Goal: Transaction & Acquisition: Purchase product/service

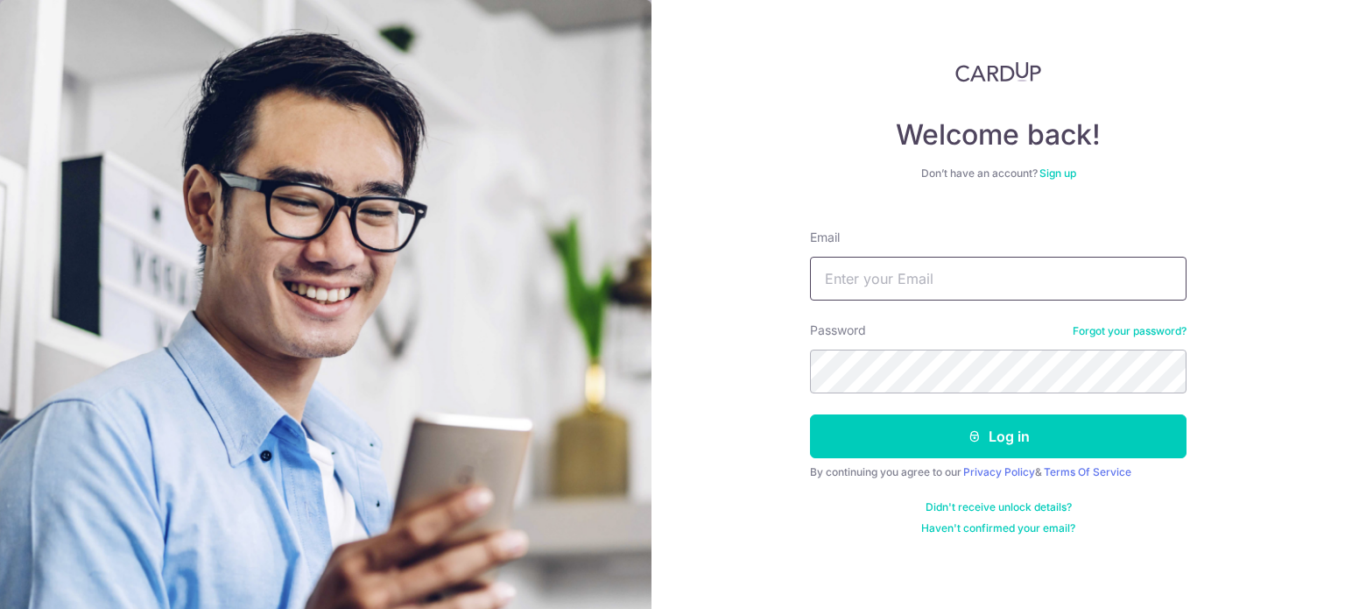
type input "[EMAIL_ADDRESS][DOMAIN_NAME]"
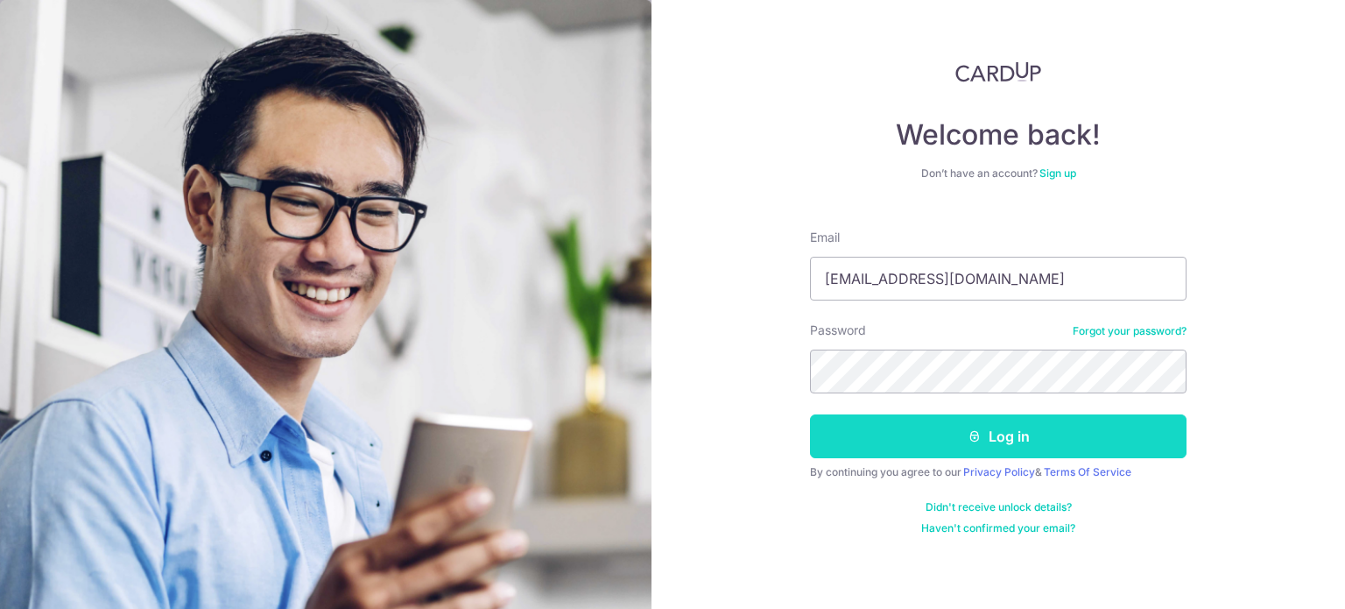
click at [925, 426] on button "Log in" at bounding box center [998, 436] width 377 height 44
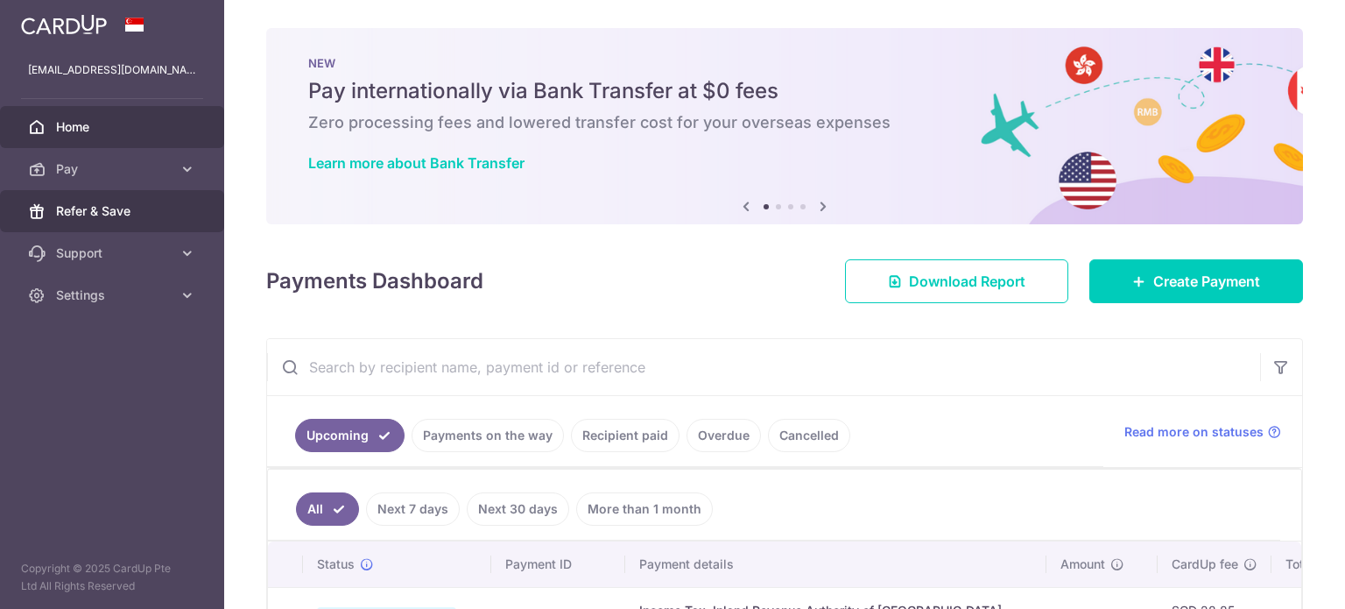
click at [168, 220] on link "Refer & Save" at bounding box center [112, 211] width 224 height 42
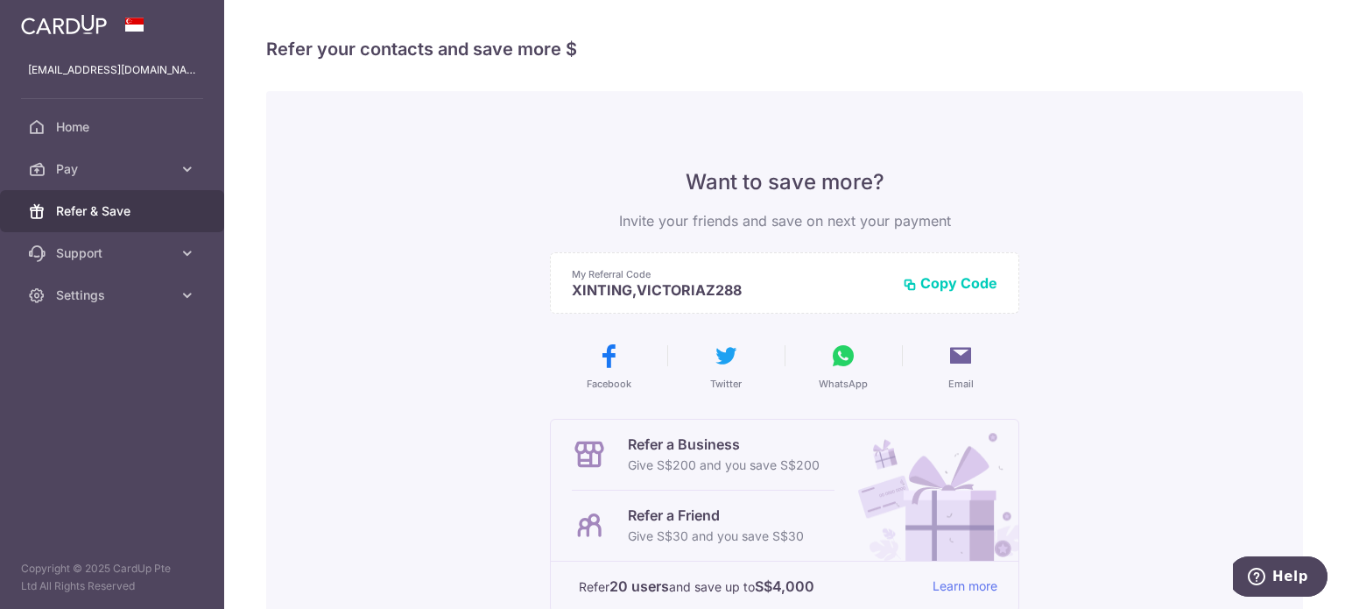
click at [968, 287] on button "Copy Code" at bounding box center [950, 283] width 95 height 18
click at [844, 363] on icon at bounding box center [843, 355] width 28 height 28
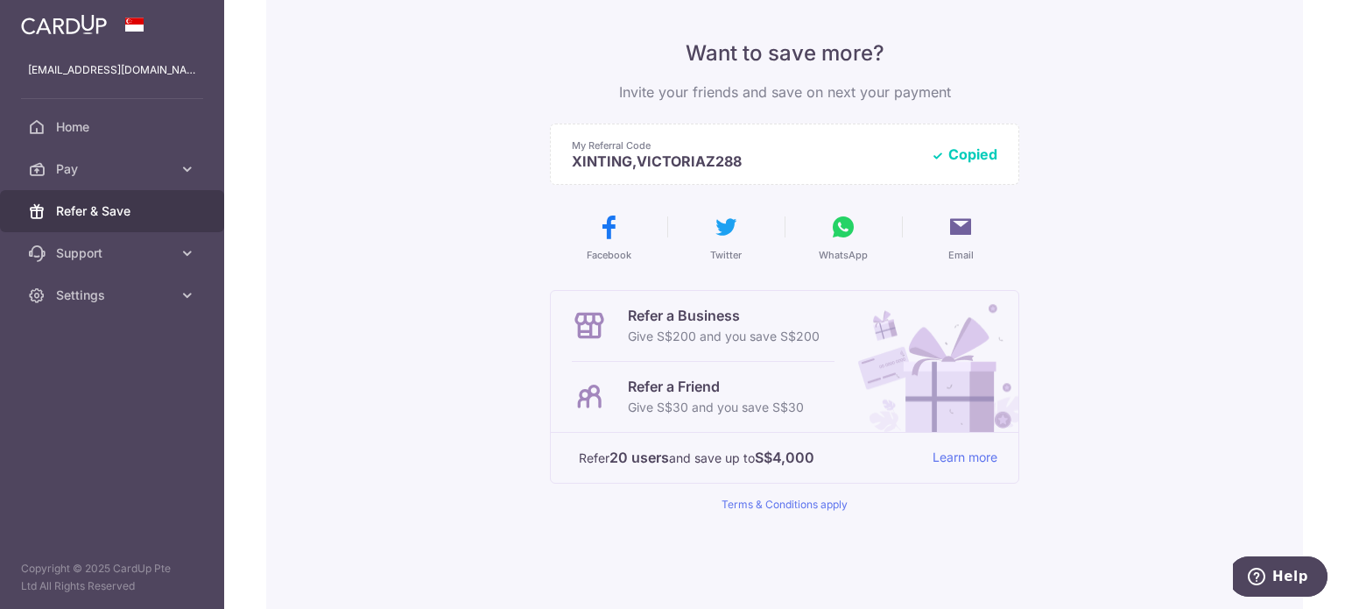
scroll to position [125, 0]
click at [829, 243] on icon at bounding box center [843, 230] width 28 height 28
drag, startPoint x: 827, startPoint y: 243, endPoint x: 357, endPoint y: 423, distance: 502.8
click at [357, 423] on div "Want to save more? Invite your friends and save on next your payment My Referra…" at bounding box center [784, 319] width 1037 height 707
click at [960, 234] on icon at bounding box center [961, 230] width 28 height 28
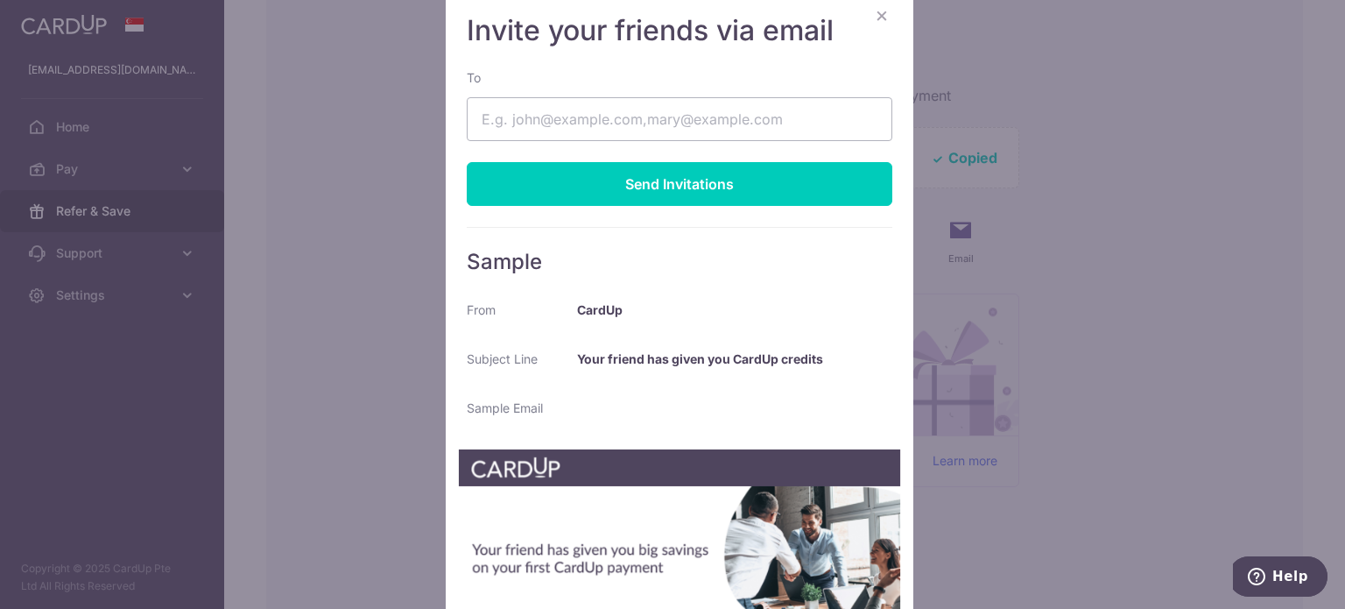
scroll to position [0, 0]
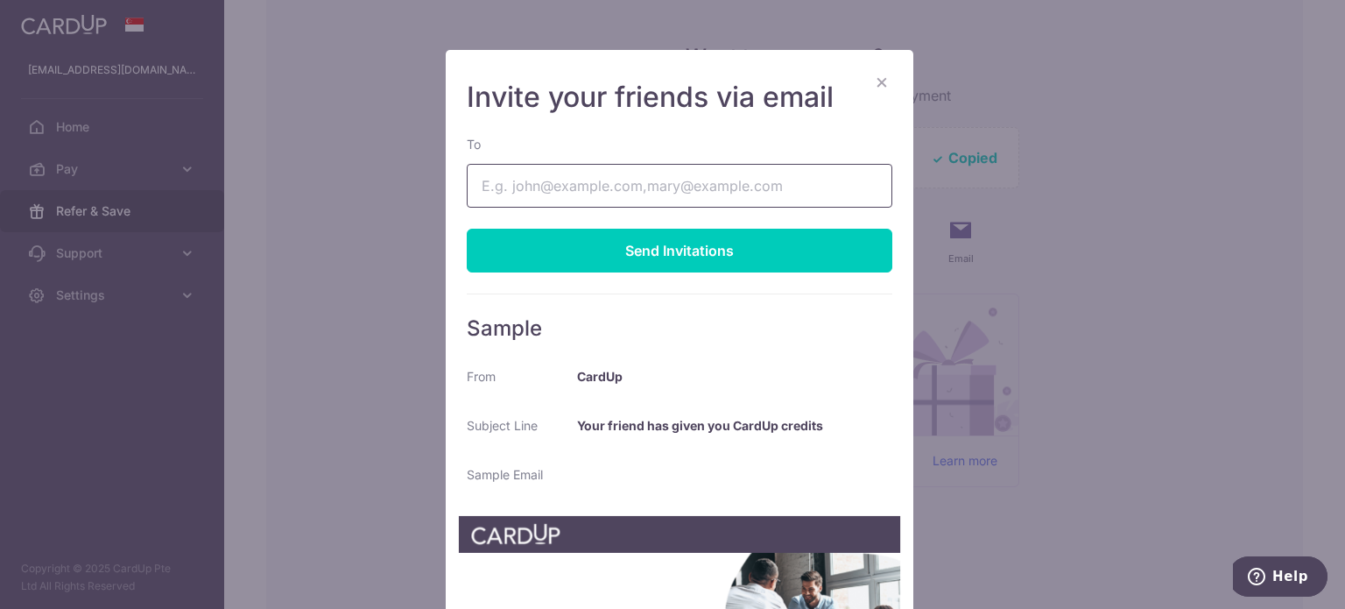
click at [684, 186] on input "To" at bounding box center [680, 186] width 426 height 44
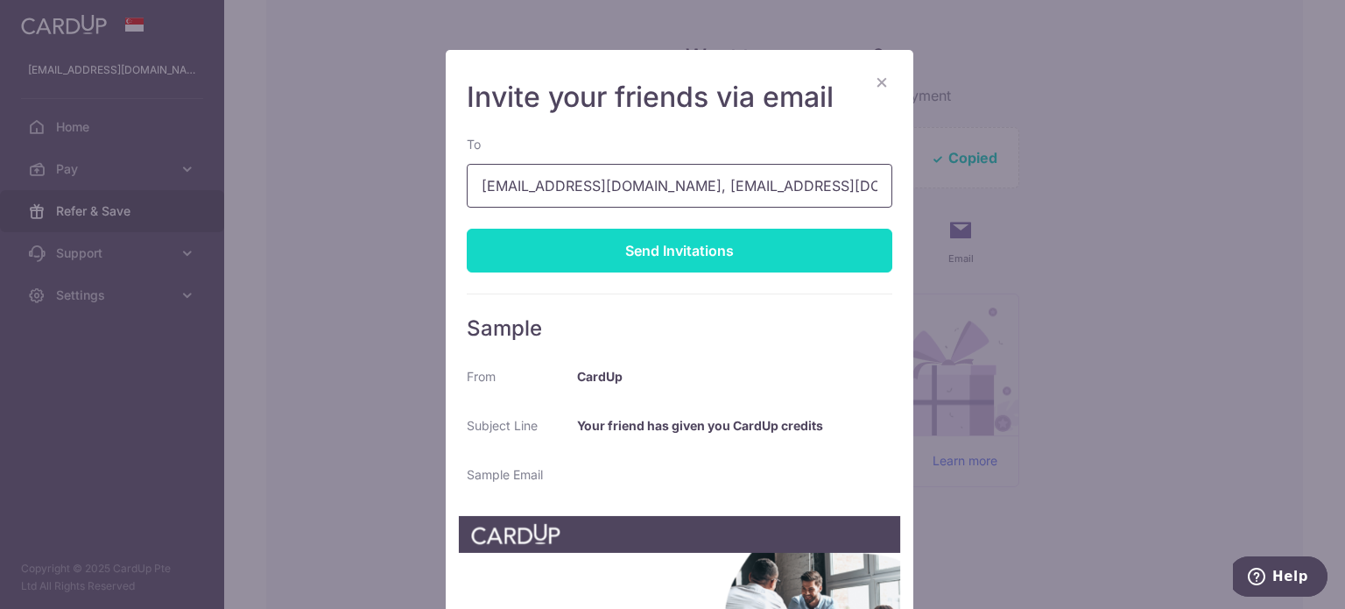
type input "myzhao@yahoo.com, mlijiang@yahoo.com"
click at [644, 243] on div "Send Invitations" at bounding box center [680, 251] width 426 height 44
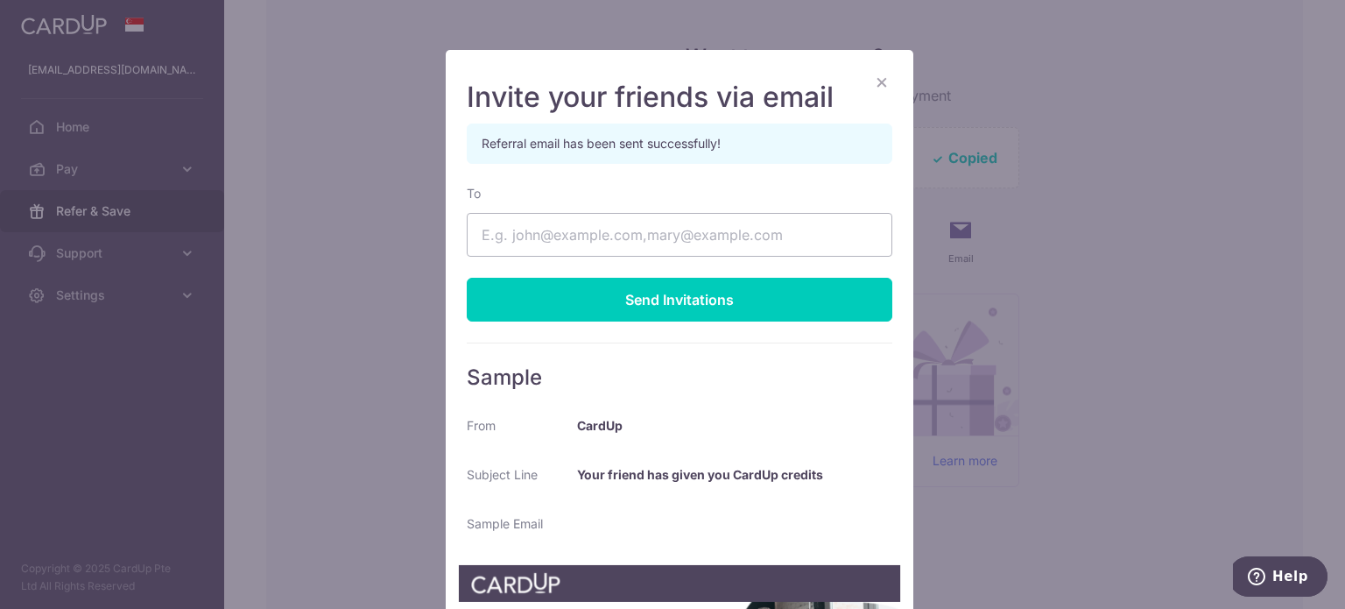
click at [876, 87] on button "×" at bounding box center [881, 81] width 21 height 21
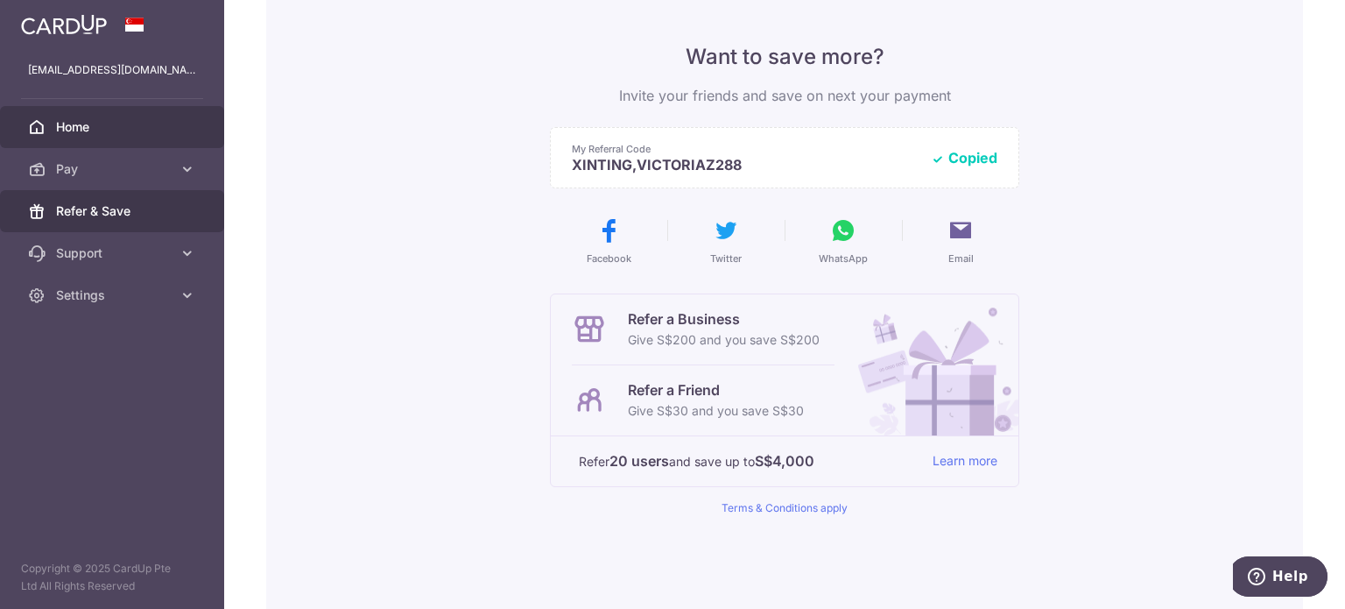
click at [71, 129] on span "Home" at bounding box center [114, 127] width 116 height 18
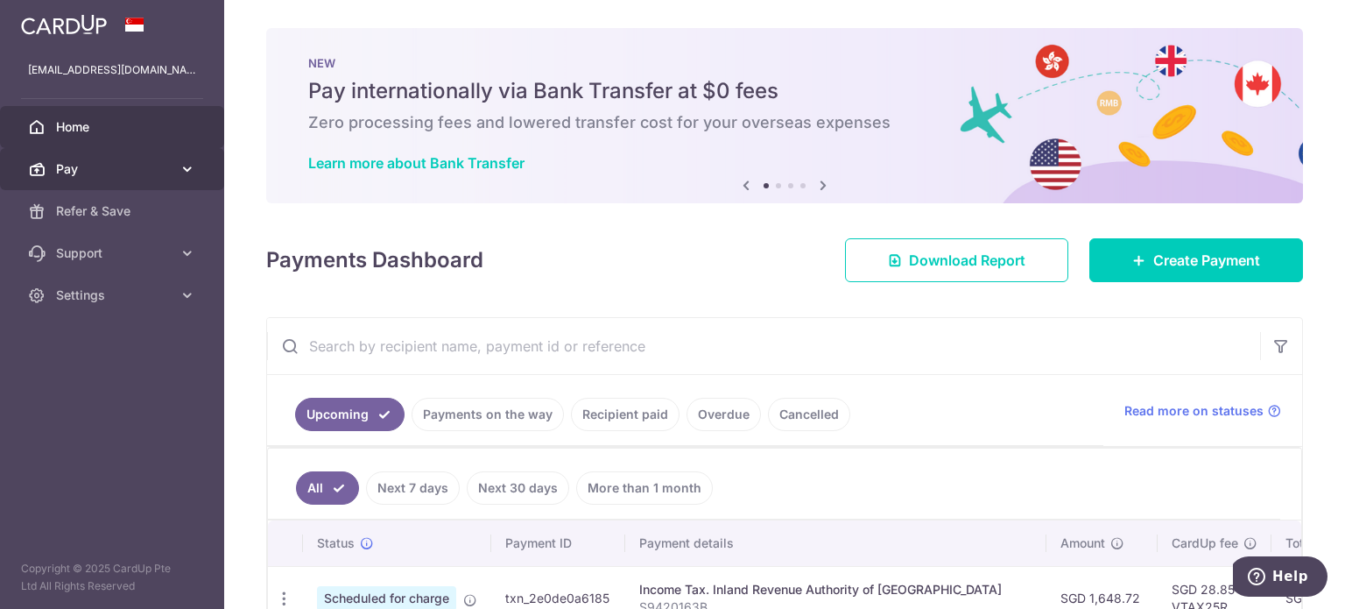
click at [180, 170] on icon at bounding box center [188, 169] width 18 height 18
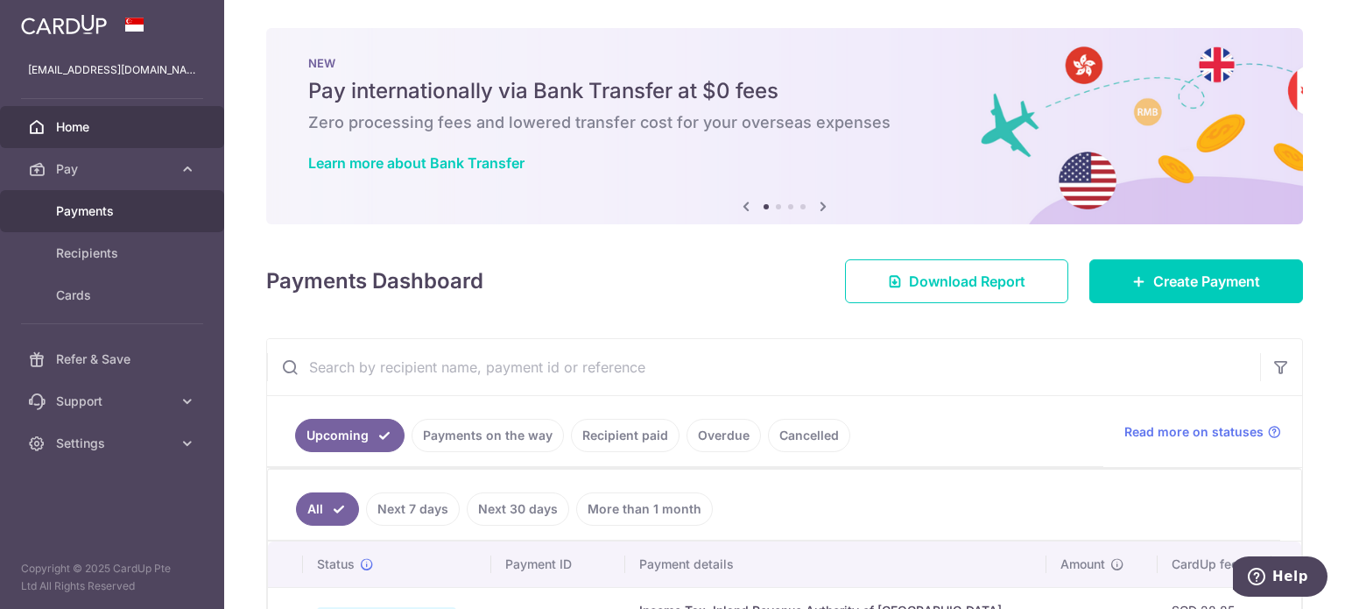
click at [115, 211] on span "Payments" at bounding box center [114, 211] width 116 height 18
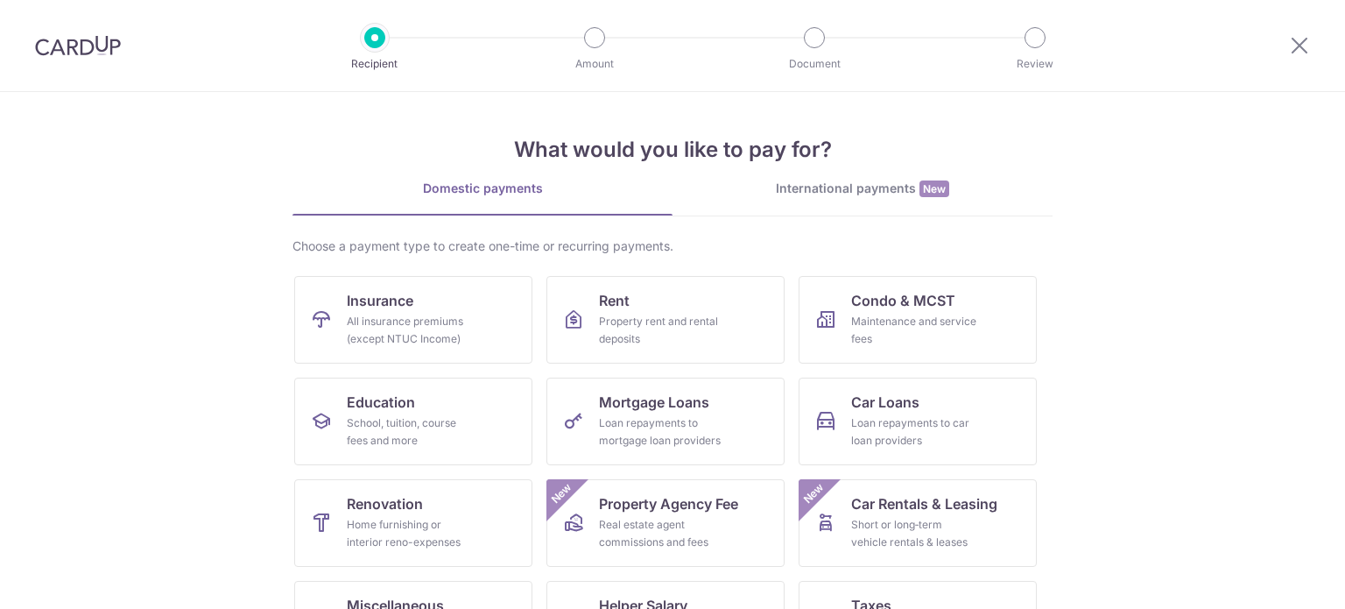
scroll to position [174, 0]
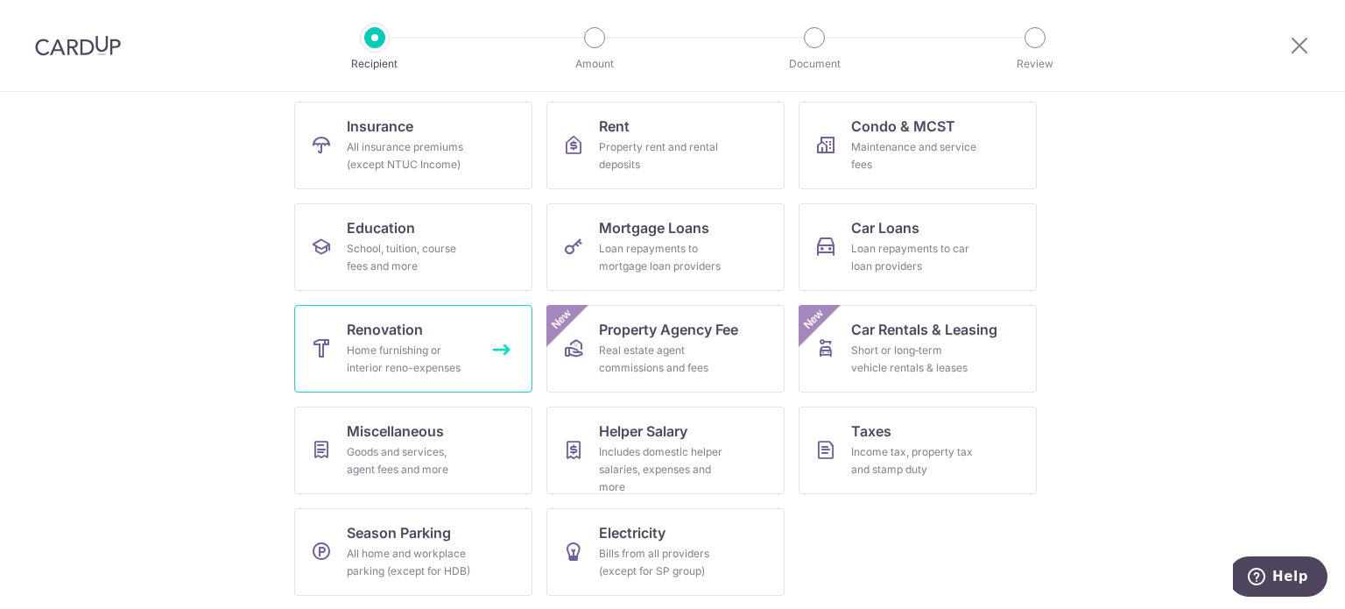
click at [406, 335] on span "Renovation" at bounding box center [385, 329] width 76 height 21
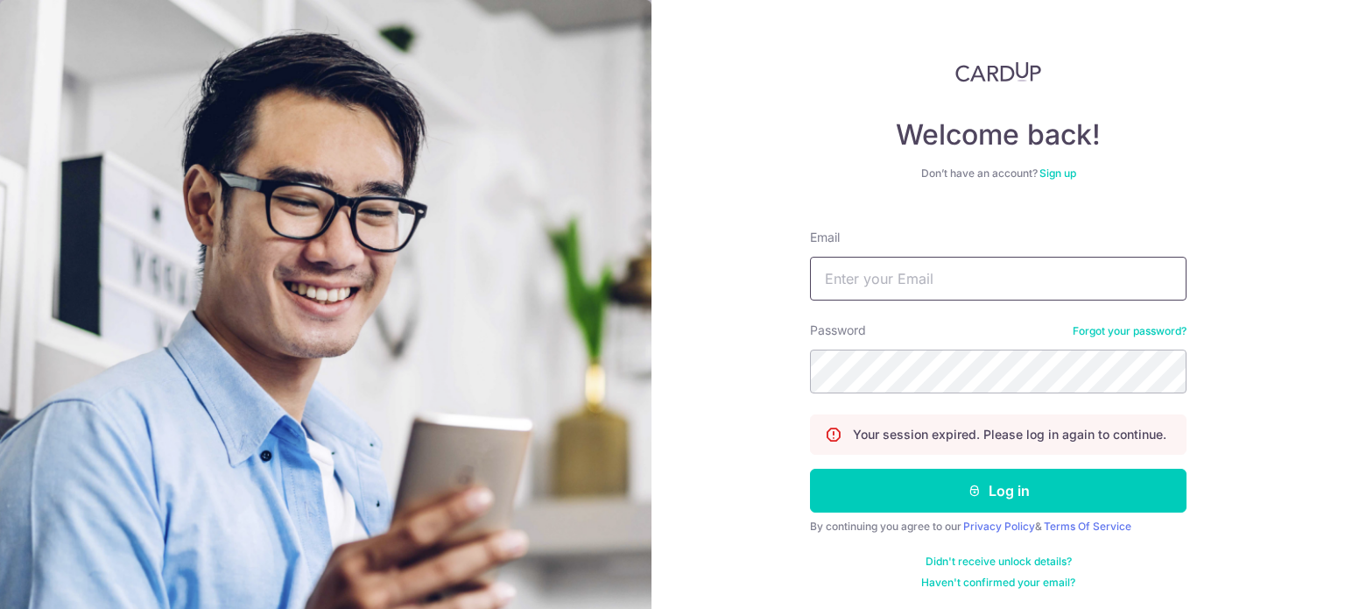
click at [975, 290] on input "Email" at bounding box center [998, 279] width 377 height 44
type input "[EMAIL_ADDRESS][DOMAIN_NAME]"
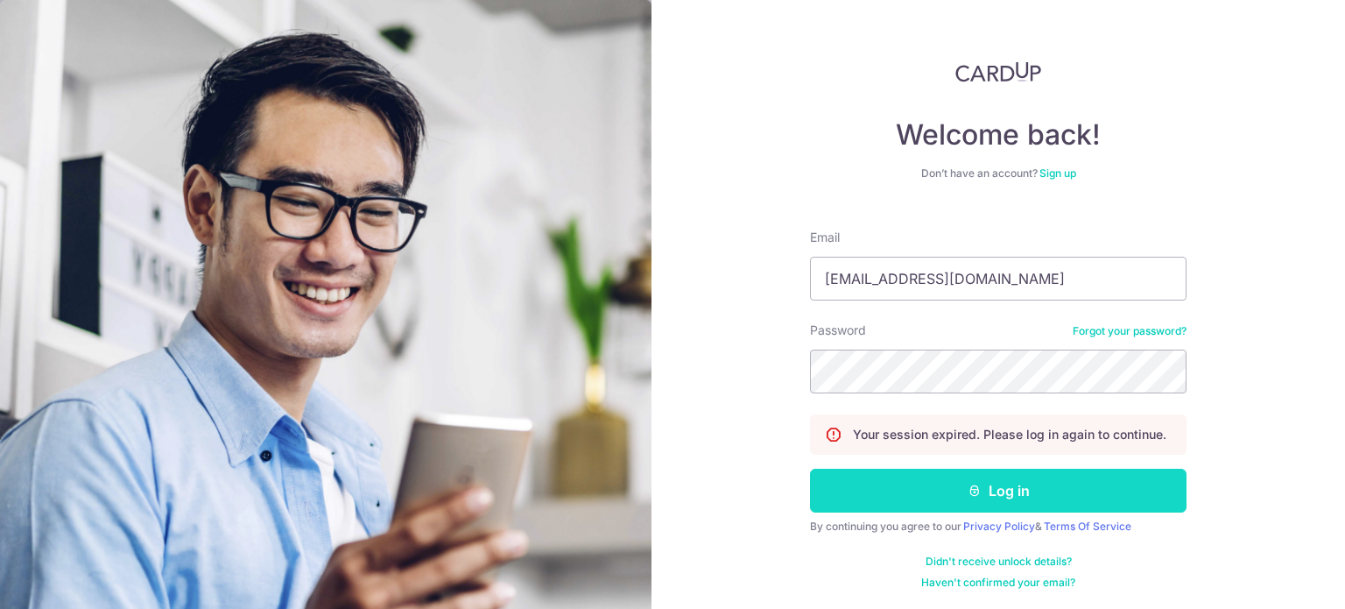
click at [897, 489] on button "Log in" at bounding box center [998, 490] width 377 height 44
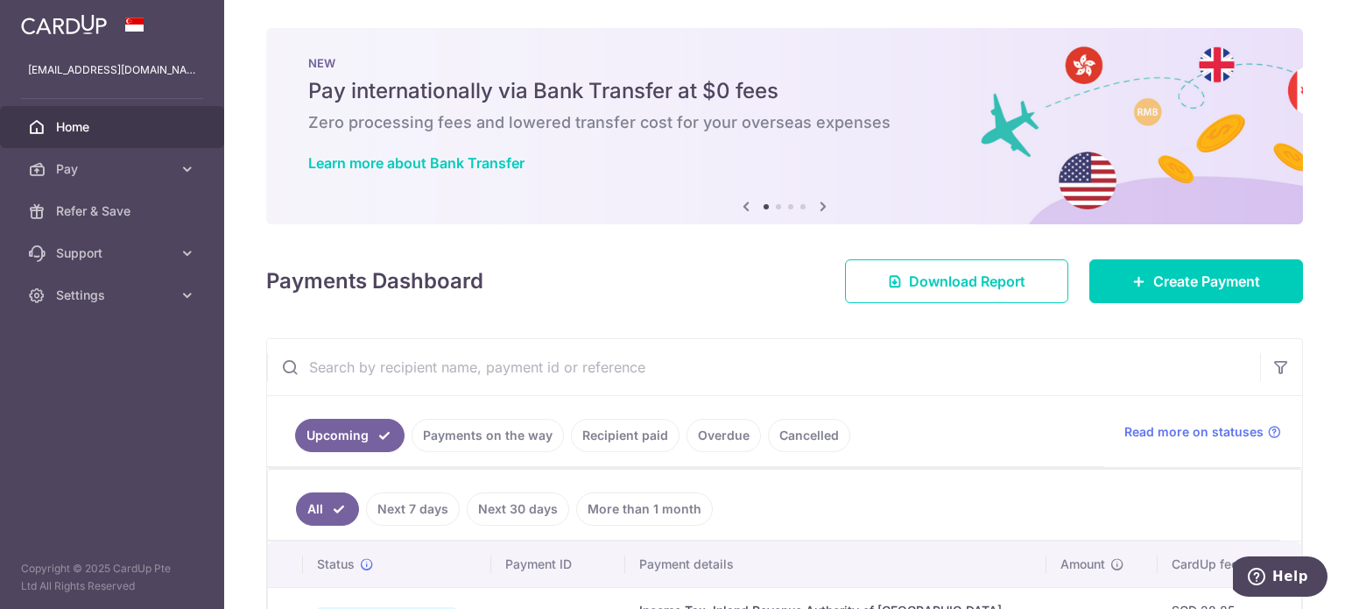
scroll to position [125, 0]
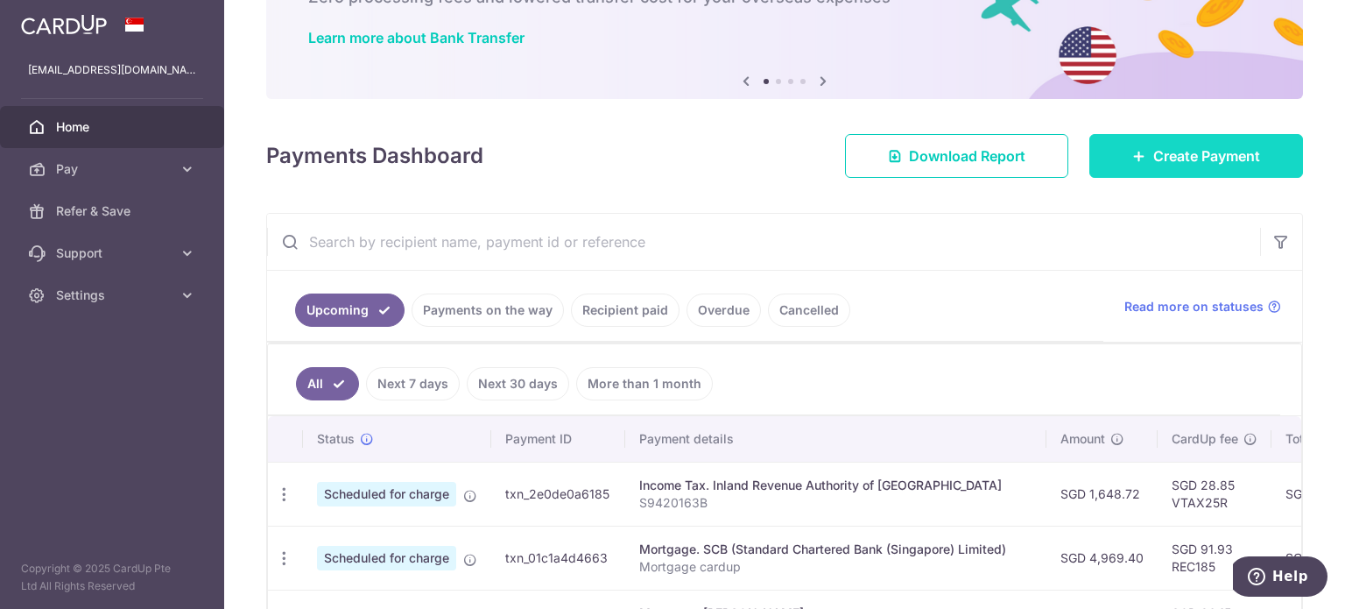
click at [1190, 160] on body "vxtzhao@gmail.com Home Pay Payments Recipients Cards Refer & Save Support FAQ C…" at bounding box center [672, 304] width 1345 height 609
click at [1154, 153] on span "Create Payment" at bounding box center [1206, 155] width 107 height 21
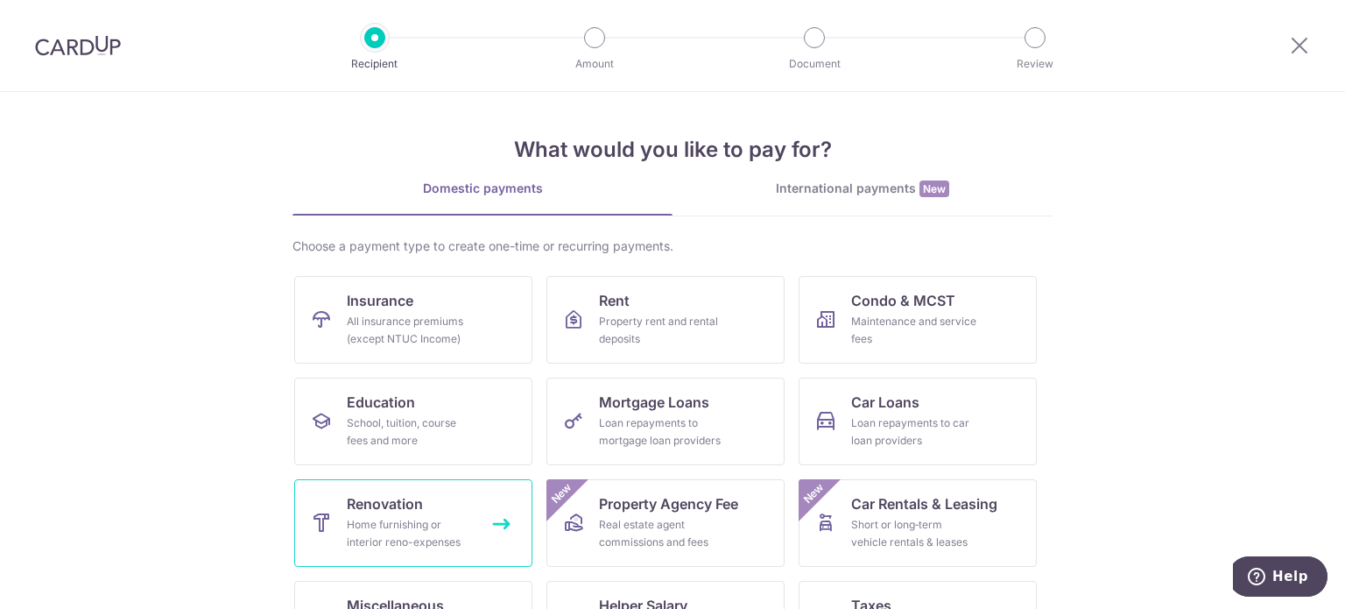
click at [412, 510] on span "Renovation" at bounding box center [385, 503] width 76 height 21
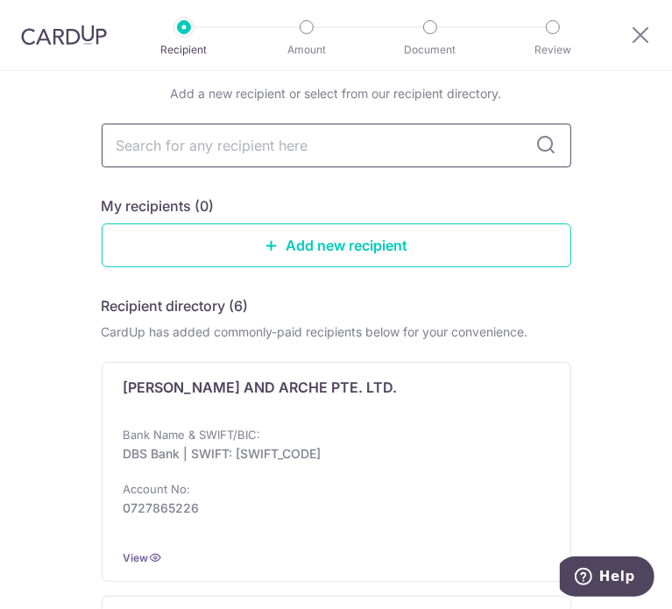
scroll to position [68, 0]
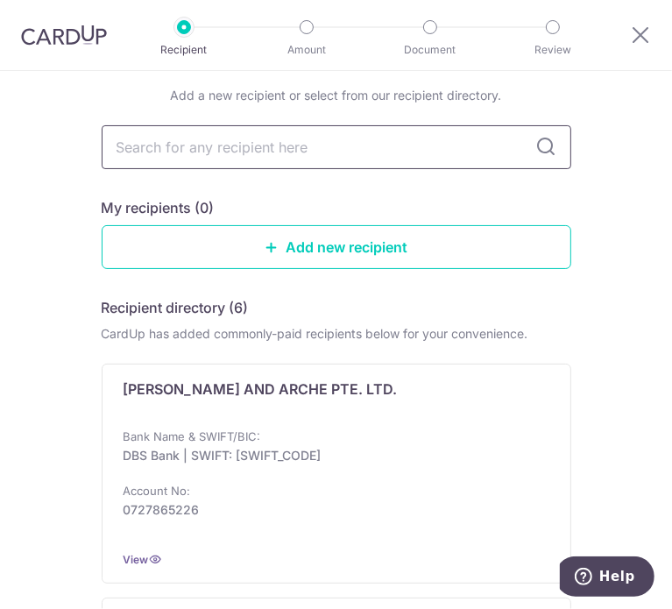
click at [358, 144] on input "text" at bounding box center [336, 147] width 469 height 44
type input "ri xing"
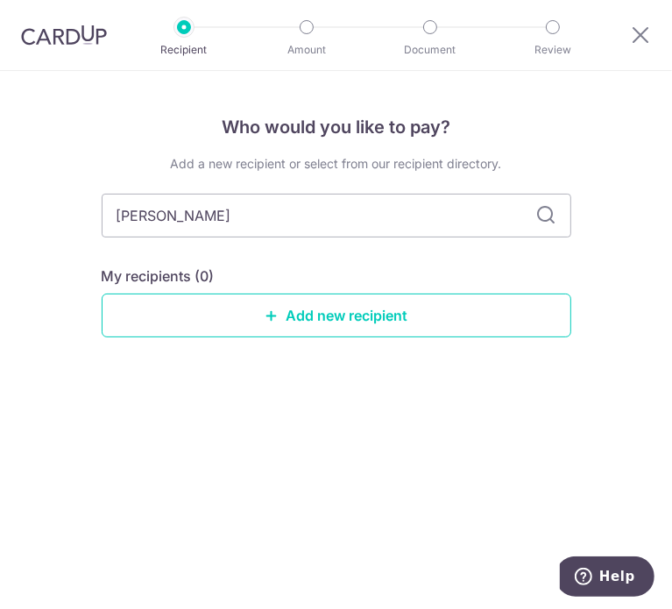
scroll to position [0, 0]
type input "ri xing"
click at [336, 320] on link "Add new recipient" at bounding box center [336, 315] width 469 height 44
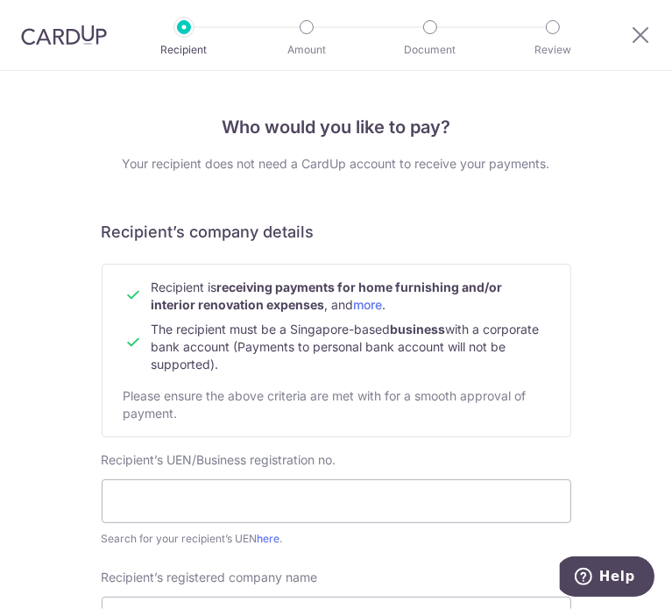
scroll to position [135, 0]
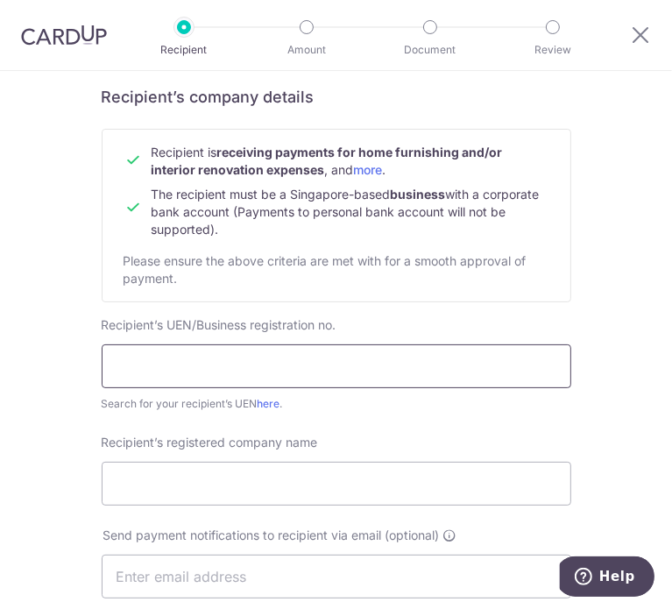
click at [310, 358] on input "text" at bounding box center [336, 366] width 469 height 44
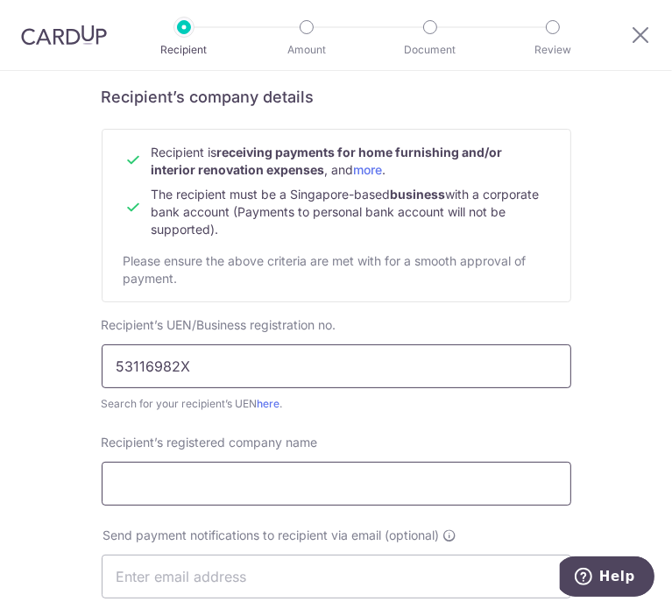
type input "53116982X"
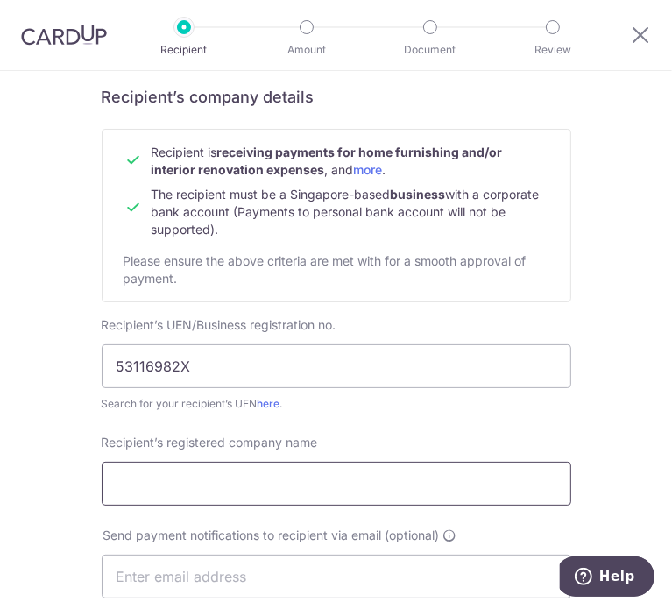
click at [384, 490] on input "Recipient’s registered company name" at bounding box center [336, 483] width 469 height 44
type input "R"
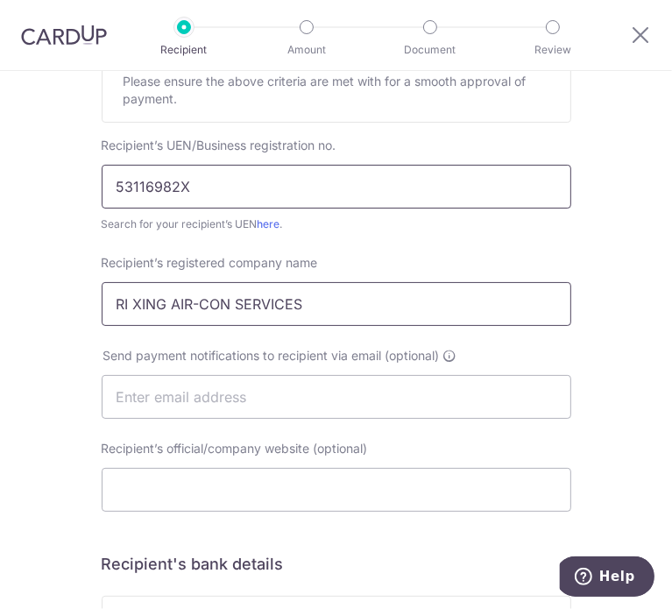
scroll to position [331, 0]
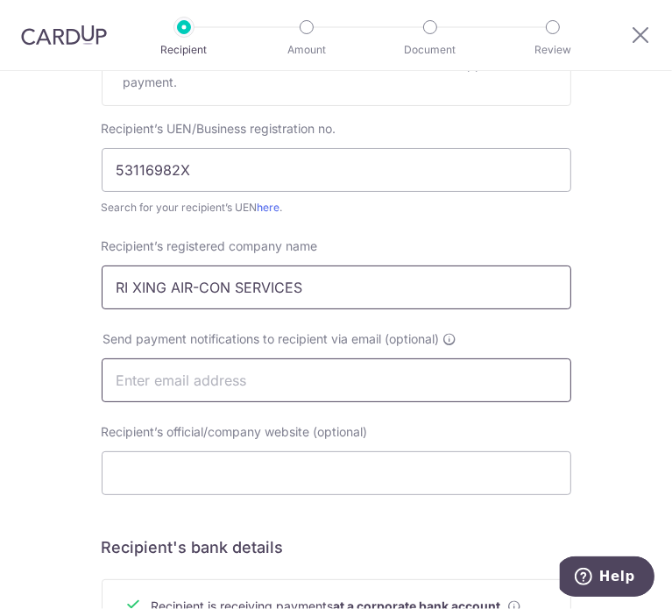
type input "RI XING AIR-CON SERVICES"
click at [211, 391] on input "text" at bounding box center [336, 380] width 469 height 44
type input "M"
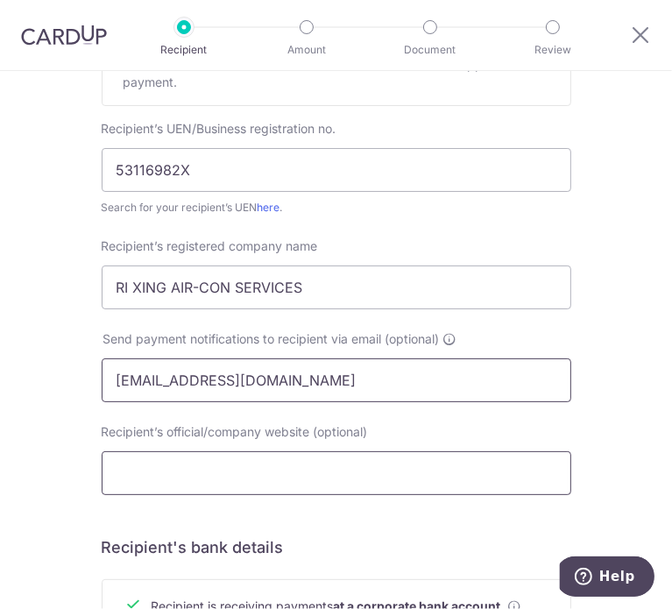
type input "mlijiang@yahoo.com"
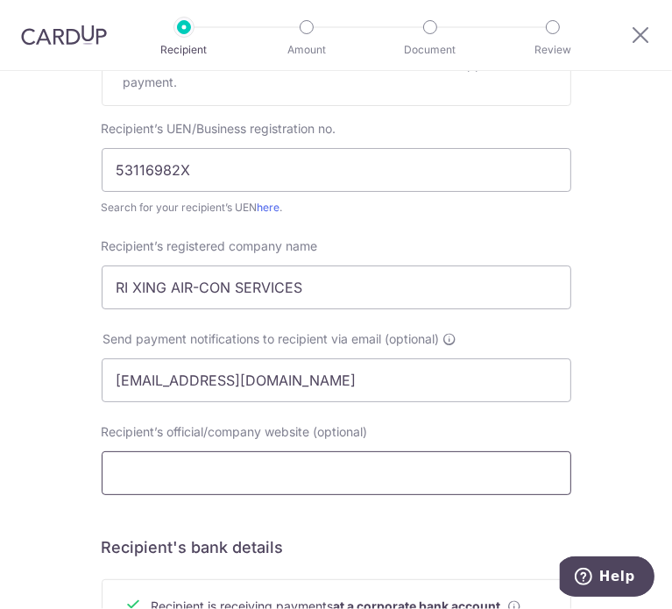
click at [165, 475] on input "Recipient’s official/company website (optional)" at bounding box center [336, 473] width 469 height 44
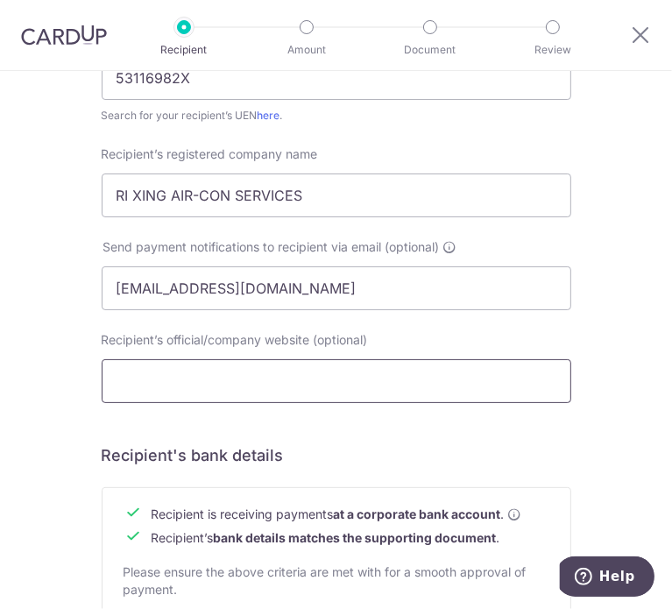
scroll to position [806, 0]
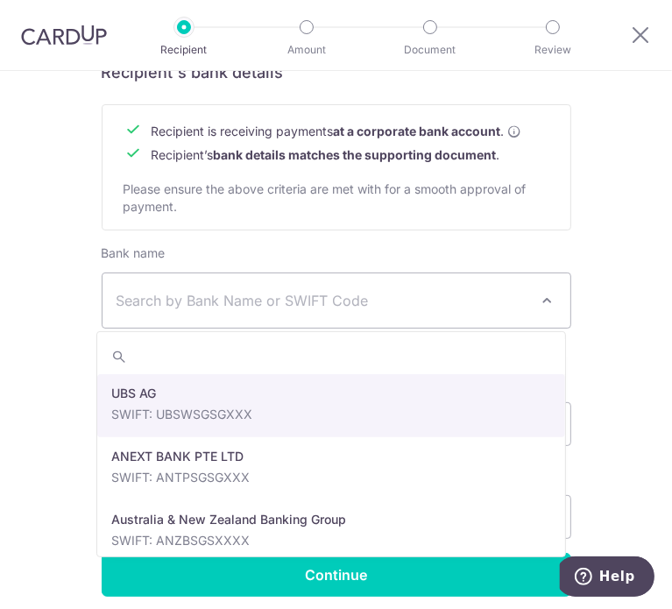
click at [338, 292] on span "Search by Bank Name or SWIFT Code" at bounding box center [322, 300] width 412 height 21
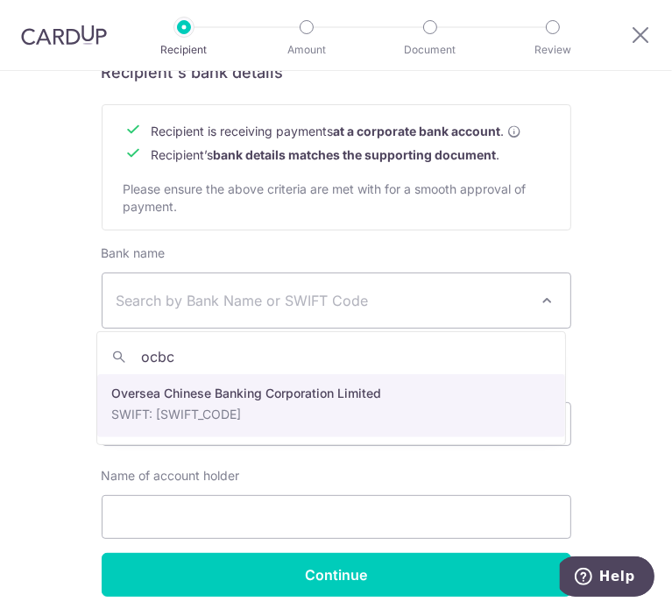
type input "ocbc"
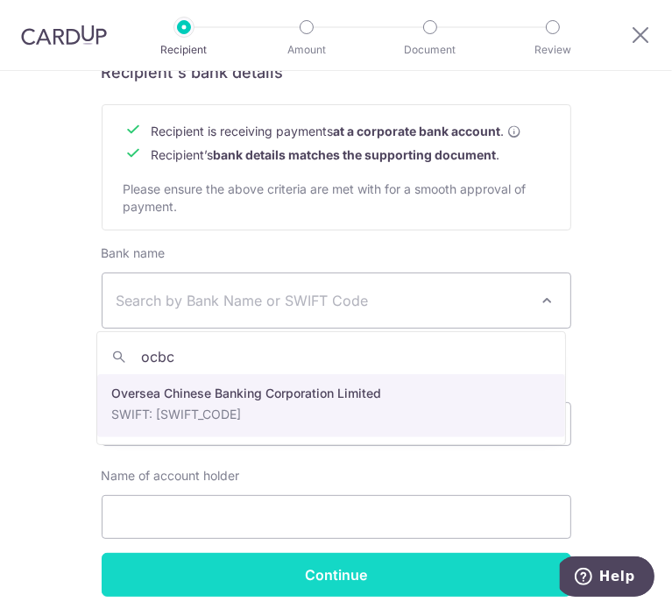
select select "12"
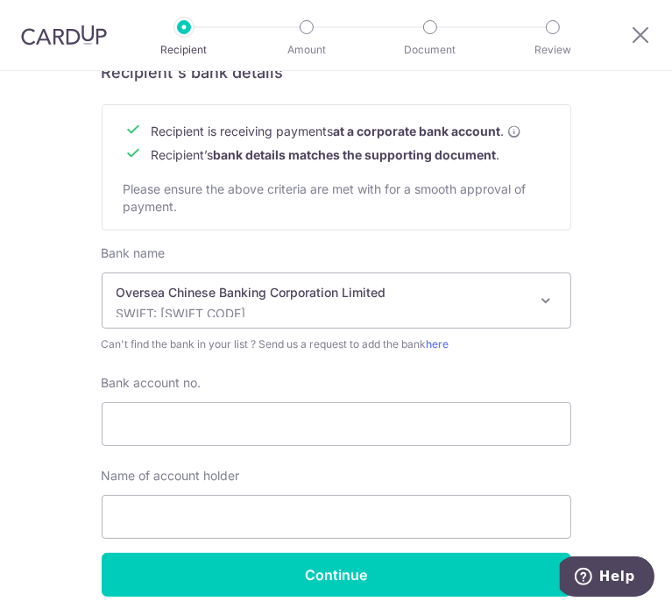
scroll to position [875, 0]
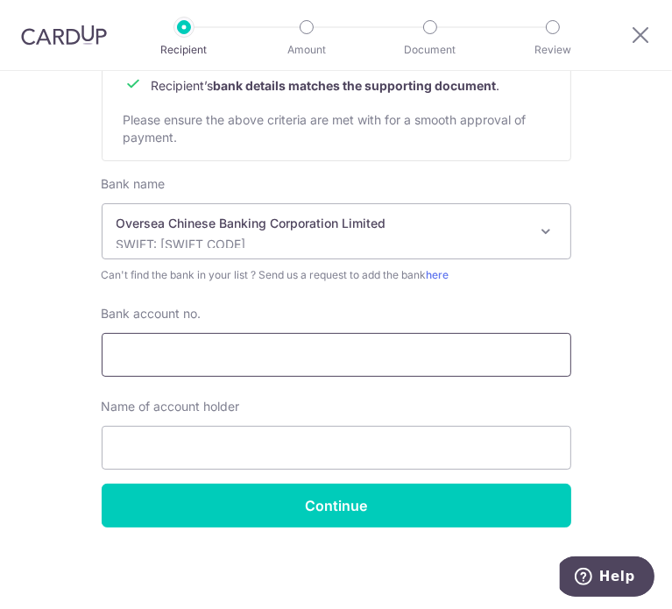
click at [211, 358] on input "Bank account no." at bounding box center [336, 355] width 469 height 44
type input "515851749001"
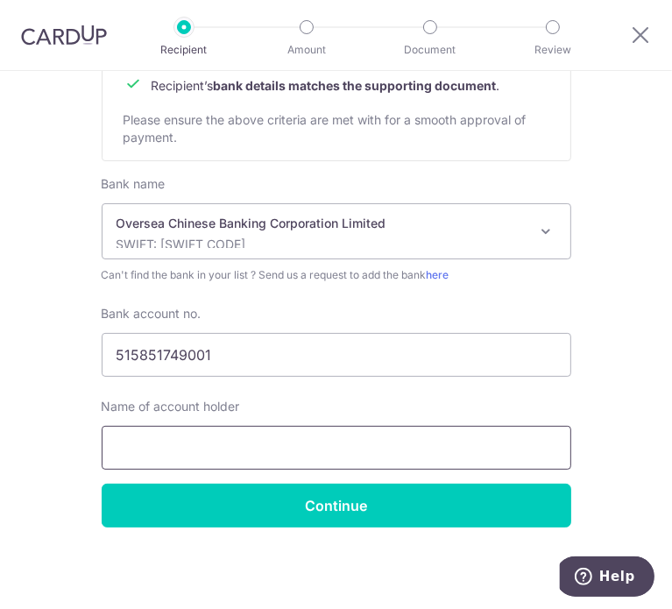
click at [210, 454] on input "text" at bounding box center [336, 448] width 469 height 44
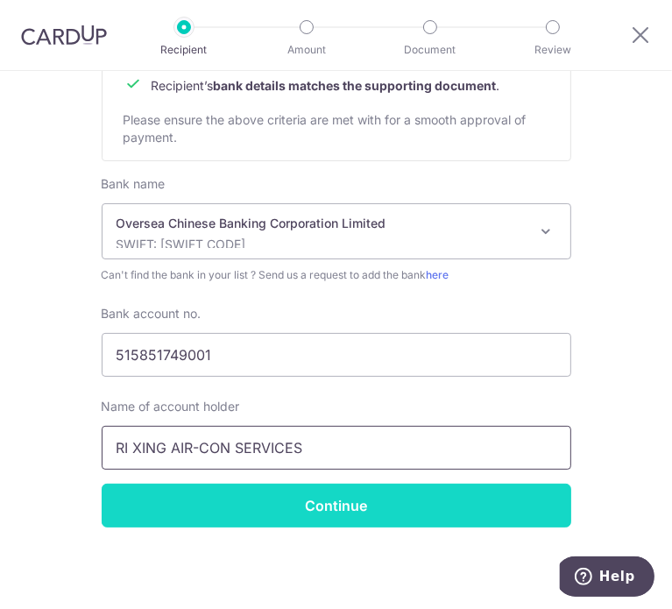
type input "RI XING AIR-CON SERVICES"
click at [295, 507] on input "Continue" at bounding box center [336, 505] width 469 height 44
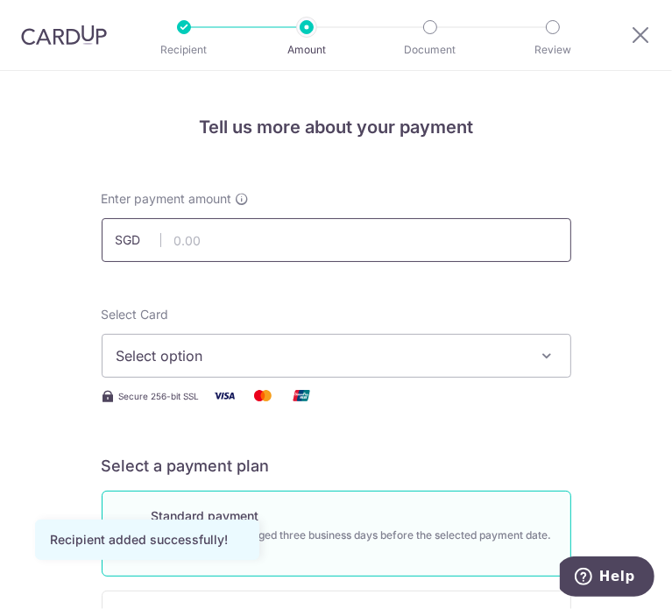
click at [298, 230] on input "text" at bounding box center [336, 240] width 469 height 44
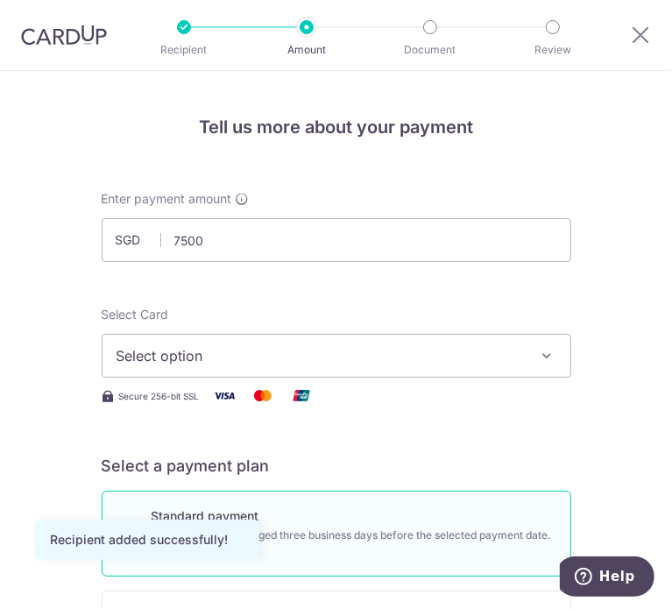
type input "7,500.00"
click at [123, 349] on span "Select option" at bounding box center [323, 355] width 415 height 21
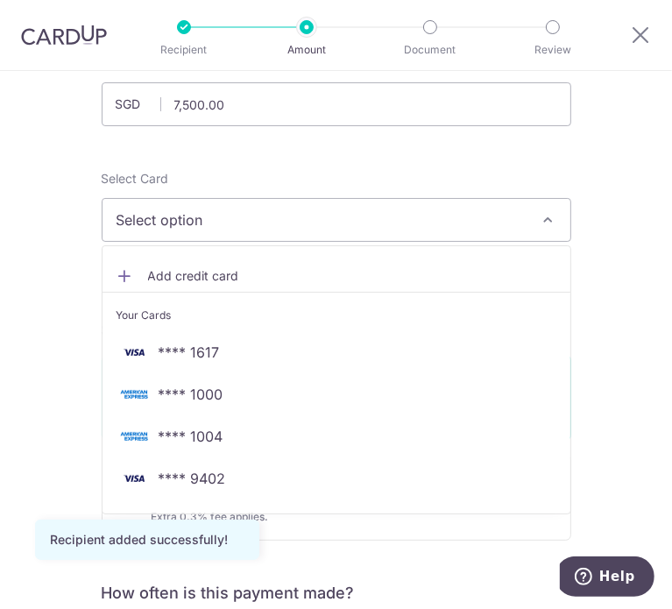
scroll to position [175, 0]
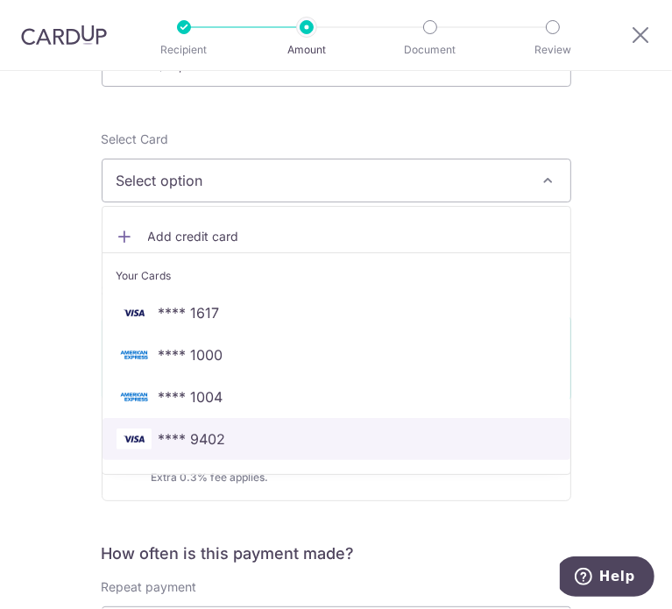
click at [248, 428] on span "**** 9402" at bounding box center [336, 438] width 440 height 21
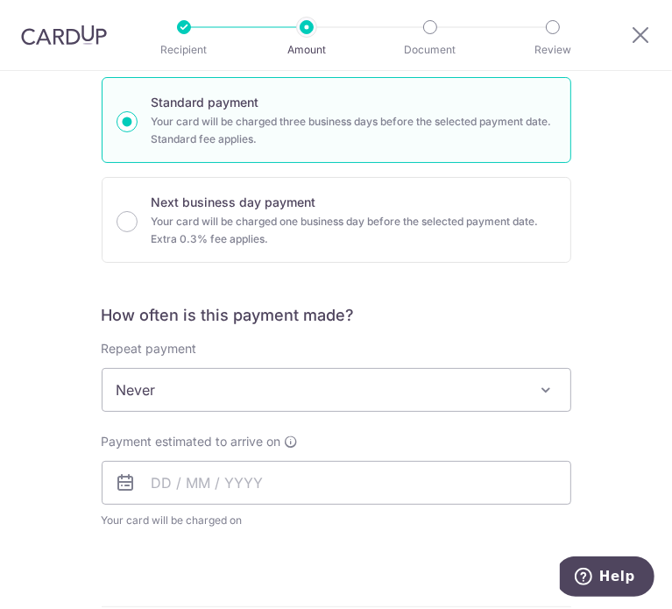
scroll to position [413, 0]
click at [186, 479] on input "text" at bounding box center [336, 483] width 469 height 44
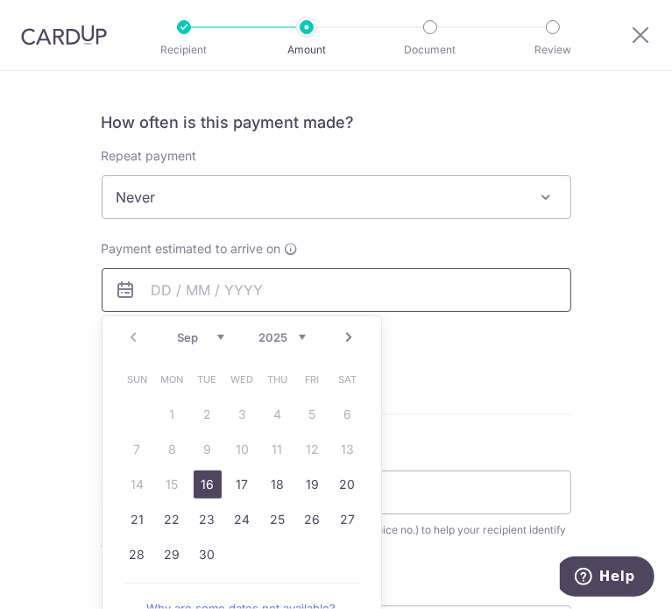
scroll to position [608, 0]
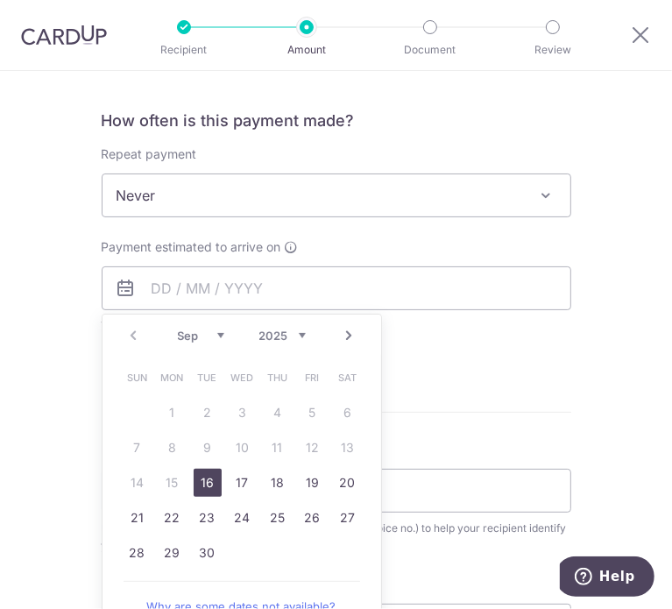
click at [194, 479] on link "16" at bounding box center [208, 482] width 28 height 28
type input "[DATE]"
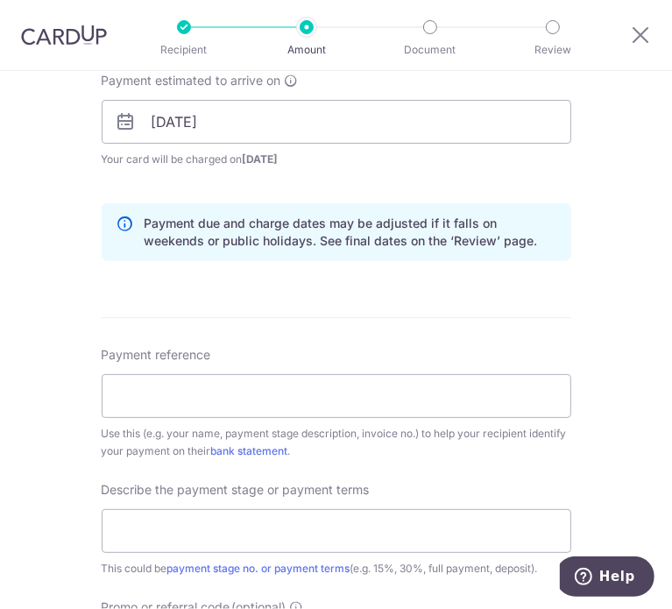
scroll to position [774, 0]
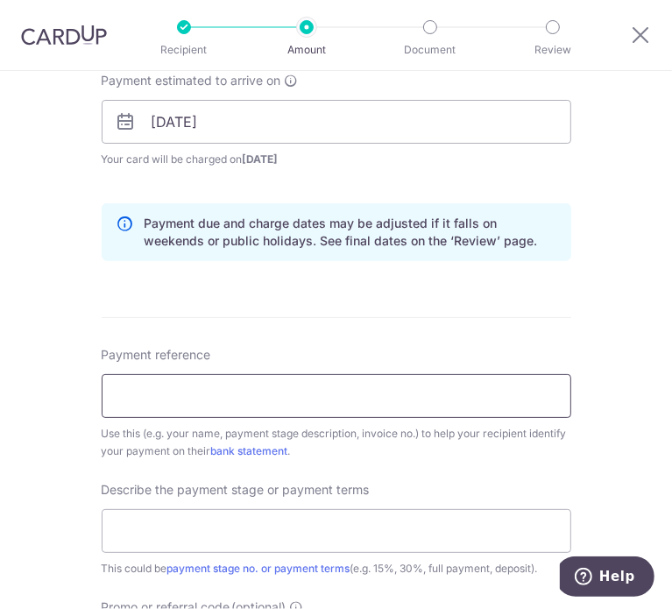
click at [178, 388] on input "Payment reference" at bounding box center [336, 396] width 469 height 44
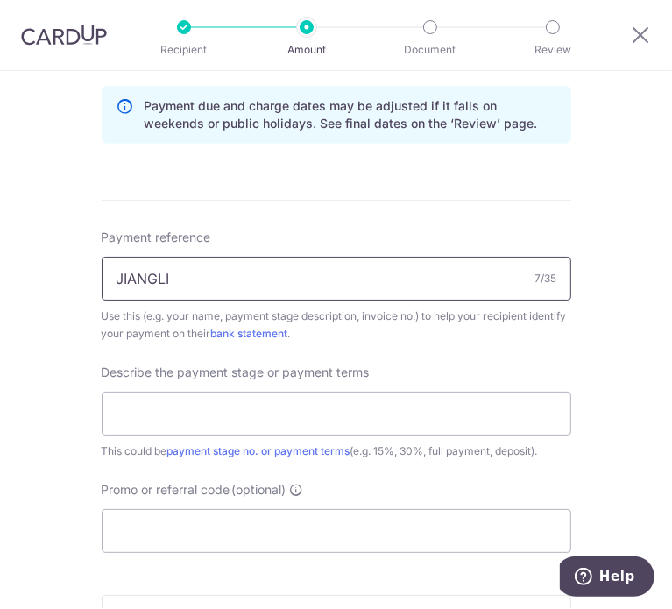
scroll to position [890, 0]
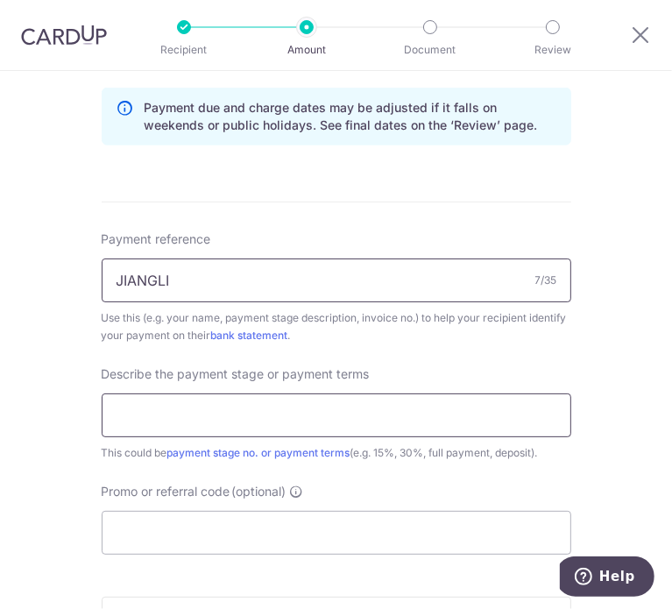
type input "JIANGLI"
click at [174, 398] on input "text" at bounding box center [336, 415] width 469 height 44
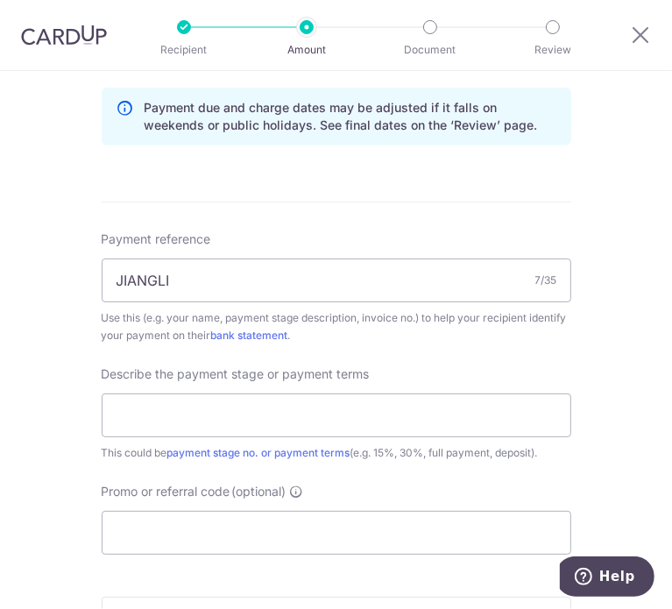
click at [36, 474] on div "Tell us more about your payment Enter payment amount SGD 7,500.00 7500.00 Recip…" at bounding box center [336, 63] width 672 height 1765
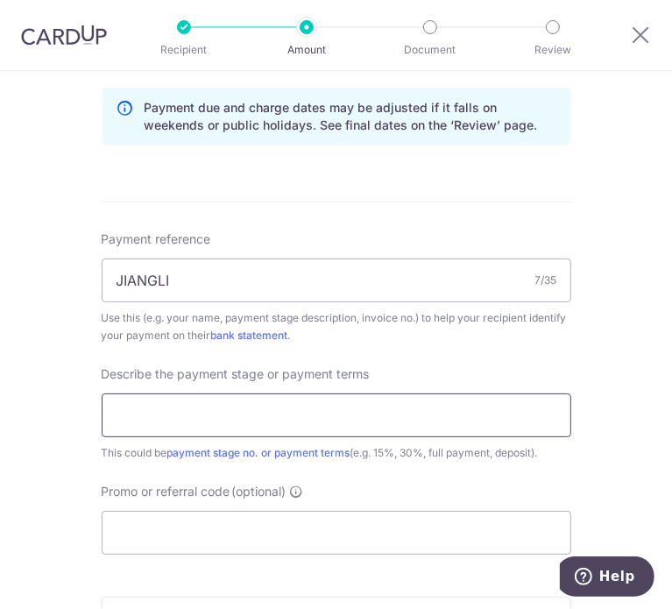
click at [223, 414] on input "text" at bounding box center [336, 415] width 469 height 44
type input "Full"
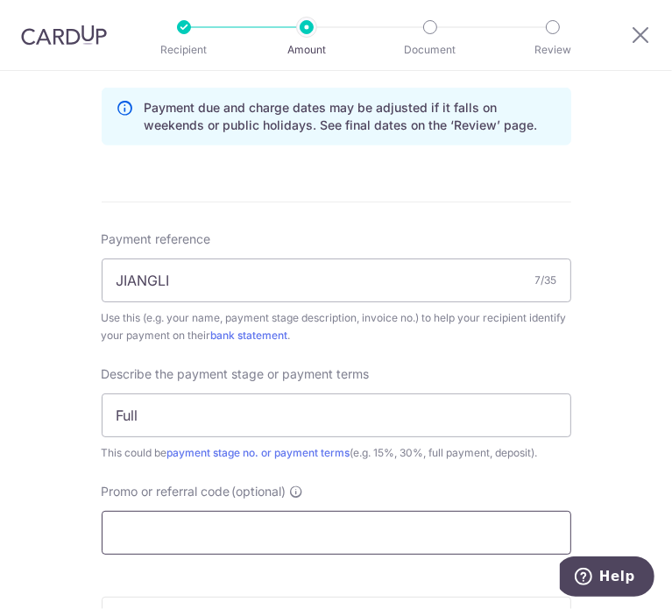
click at [191, 528] on input "Promo or referral code (optional)" at bounding box center [336, 532] width 469 height 44
paste input "RENO25ONE"
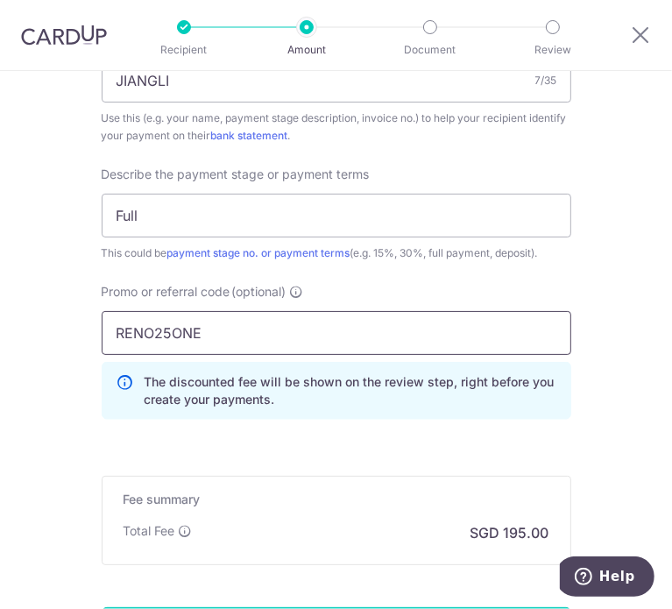
scroll to position [1303, 0]
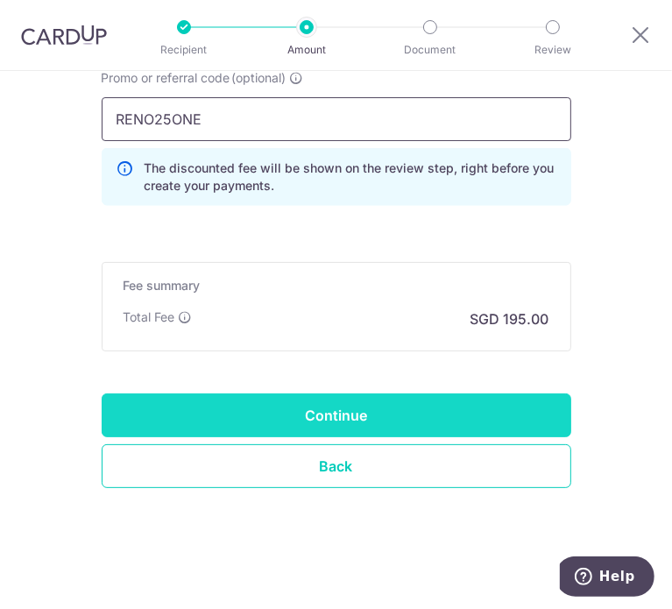
type input "RENO25ONE"
click at [319, 416] on input "Continue" at bounding box center [336, 415] width 469 height 44
type input "Create Schedule"
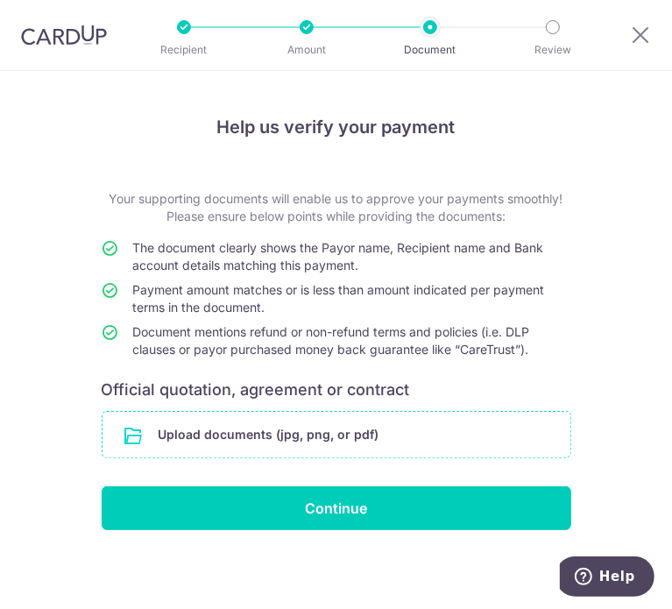
click at [294, 427] on input "file" at bounding box center [336, 435] width 468 height 46
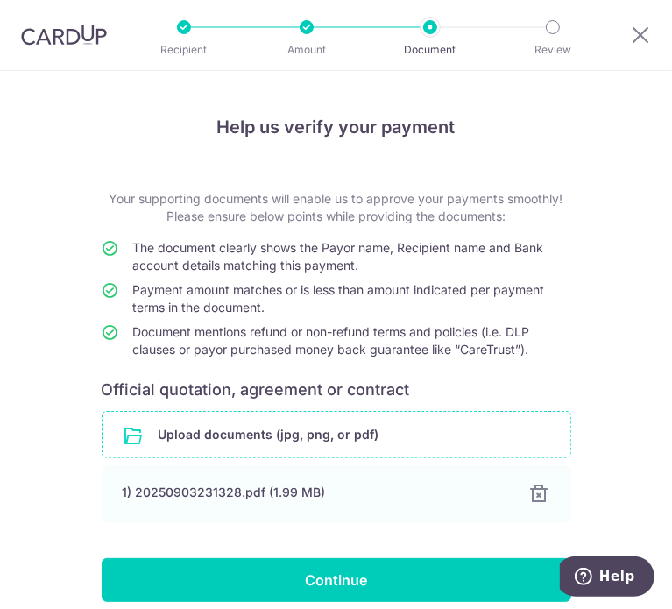
scroll to position [74, 0]
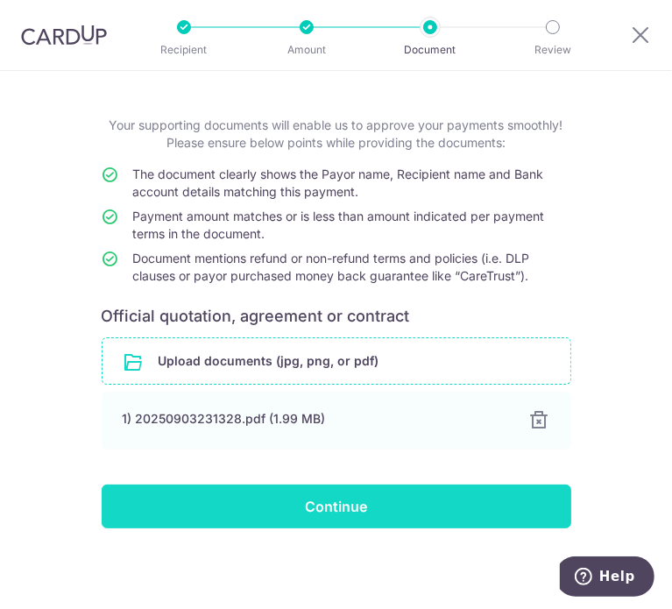
click at [280, 518] on input "Continue" at bounding box center [336, 506] width 469 height 44
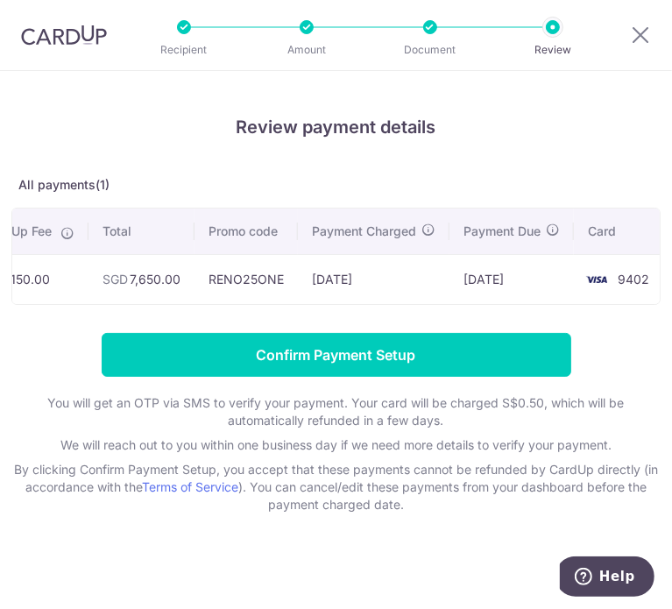
scroll to position [0, 354]
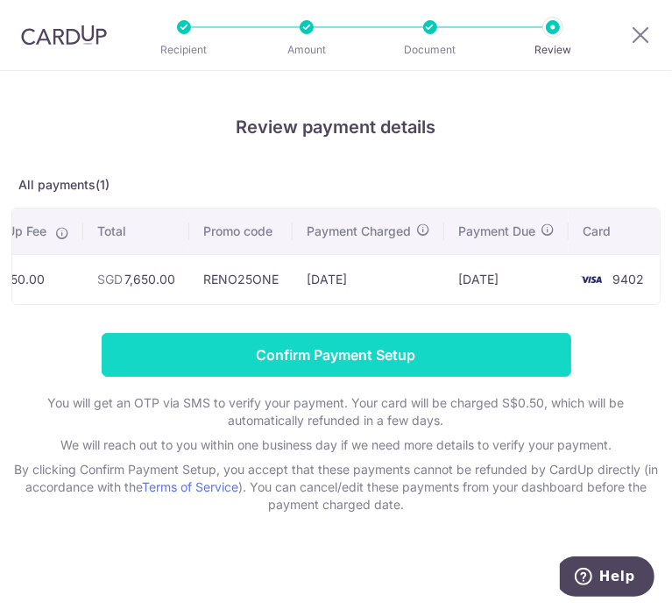
click at [357, 374] on input "Confirm Payment Setup" at bounding box center [336, 355] width 469 height 44
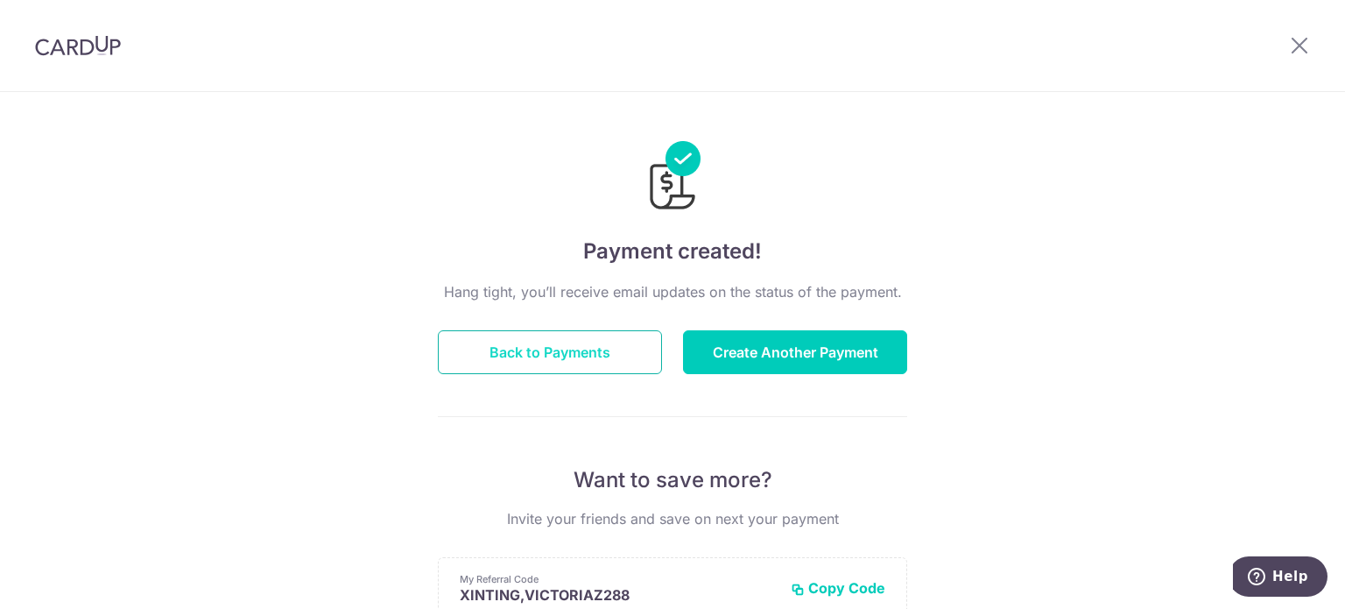
click at [569, 344] on button "Back to Payments" at bounding box center [550, 352] width 224 height 44
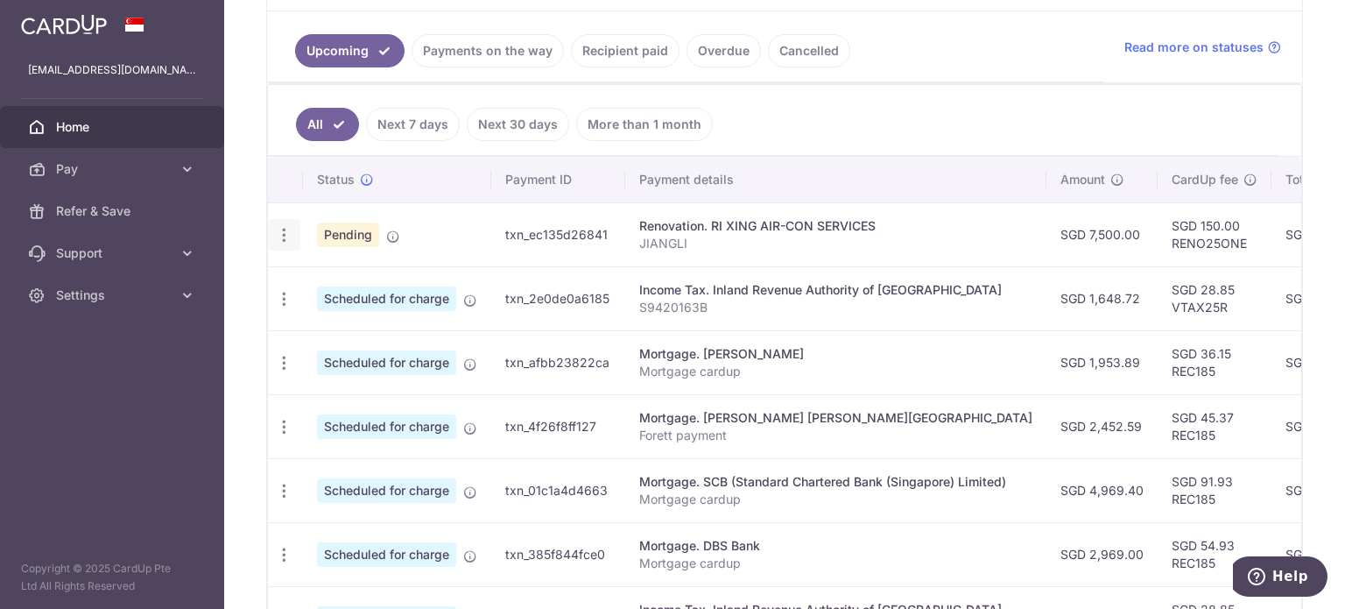
click at [278, 227] on icon "button" at bounding box center [284, 235] width 18 height 18
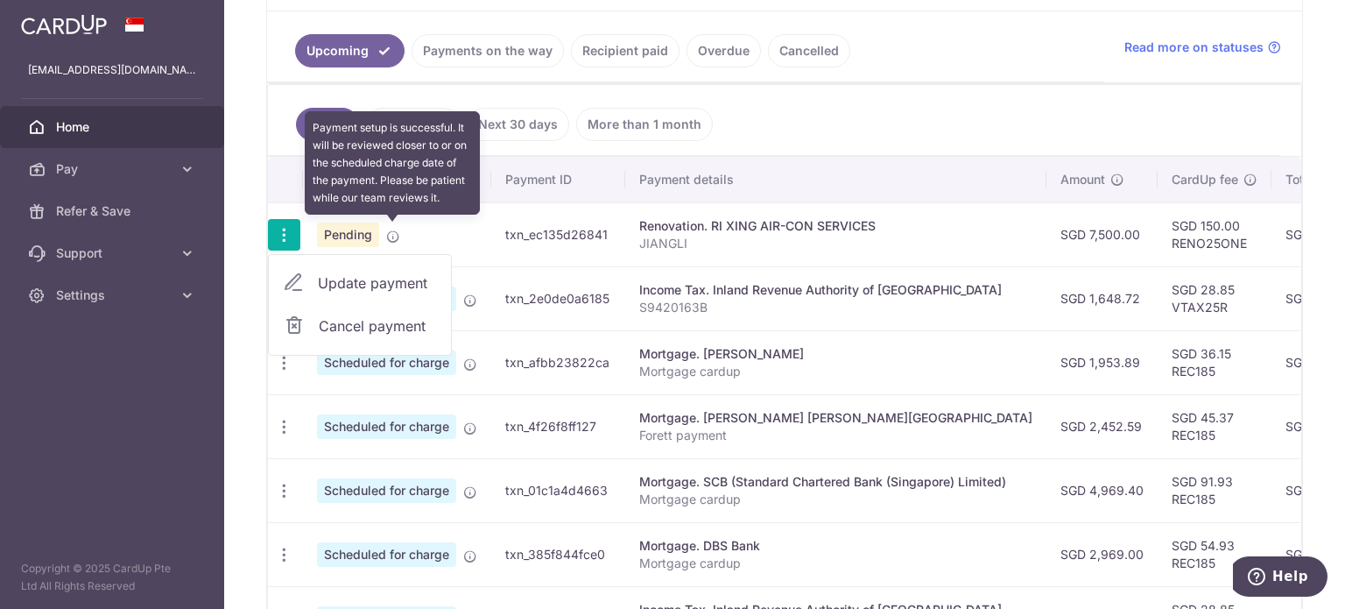
click at [391, 235] on icon at bounding box center [393, 236] width 14 height 14
